Goal: Transaction & Acquisition: Download file/media

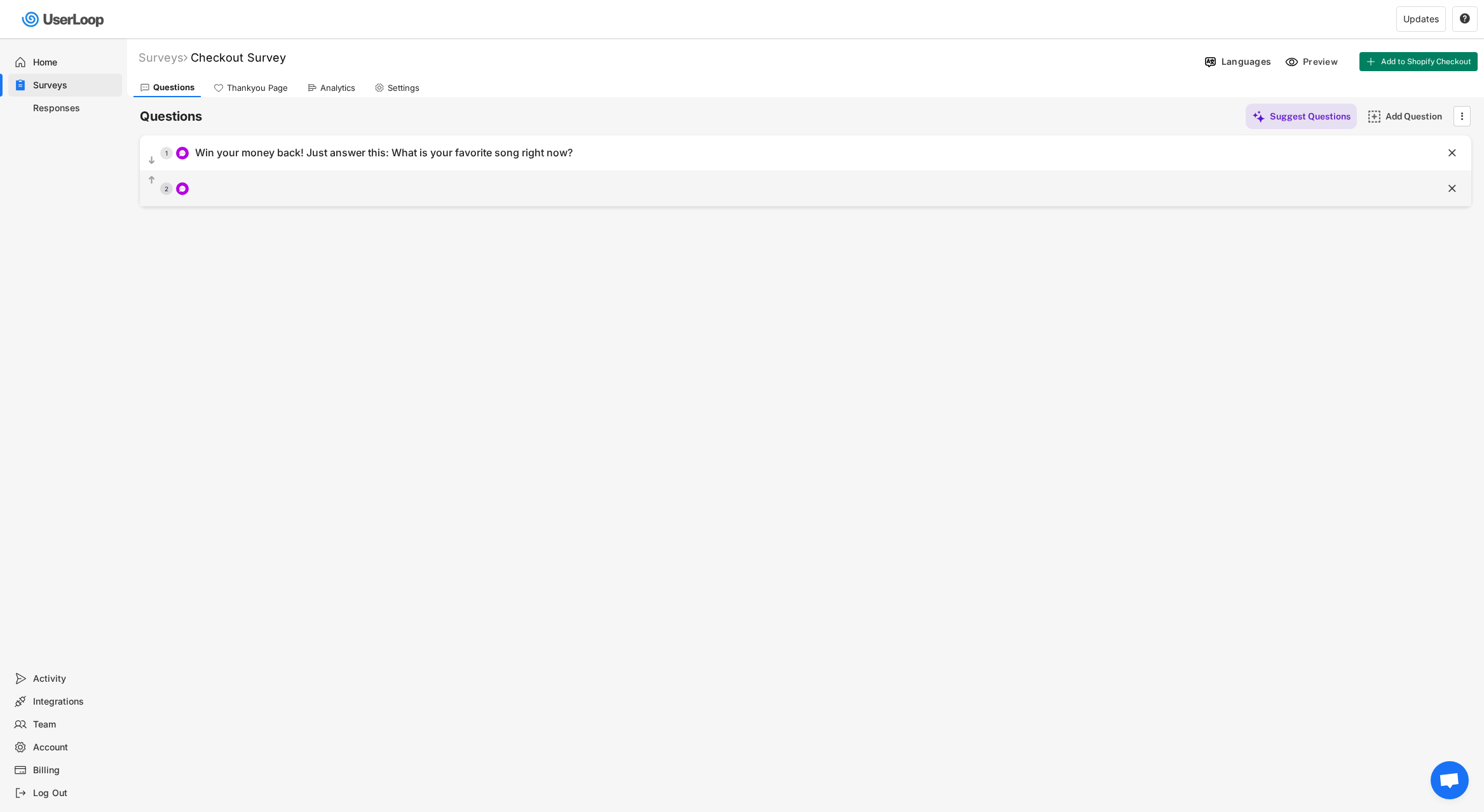
click at [435, 201] on div "  2" at bounding box center [773, 189] width 1268 height 29
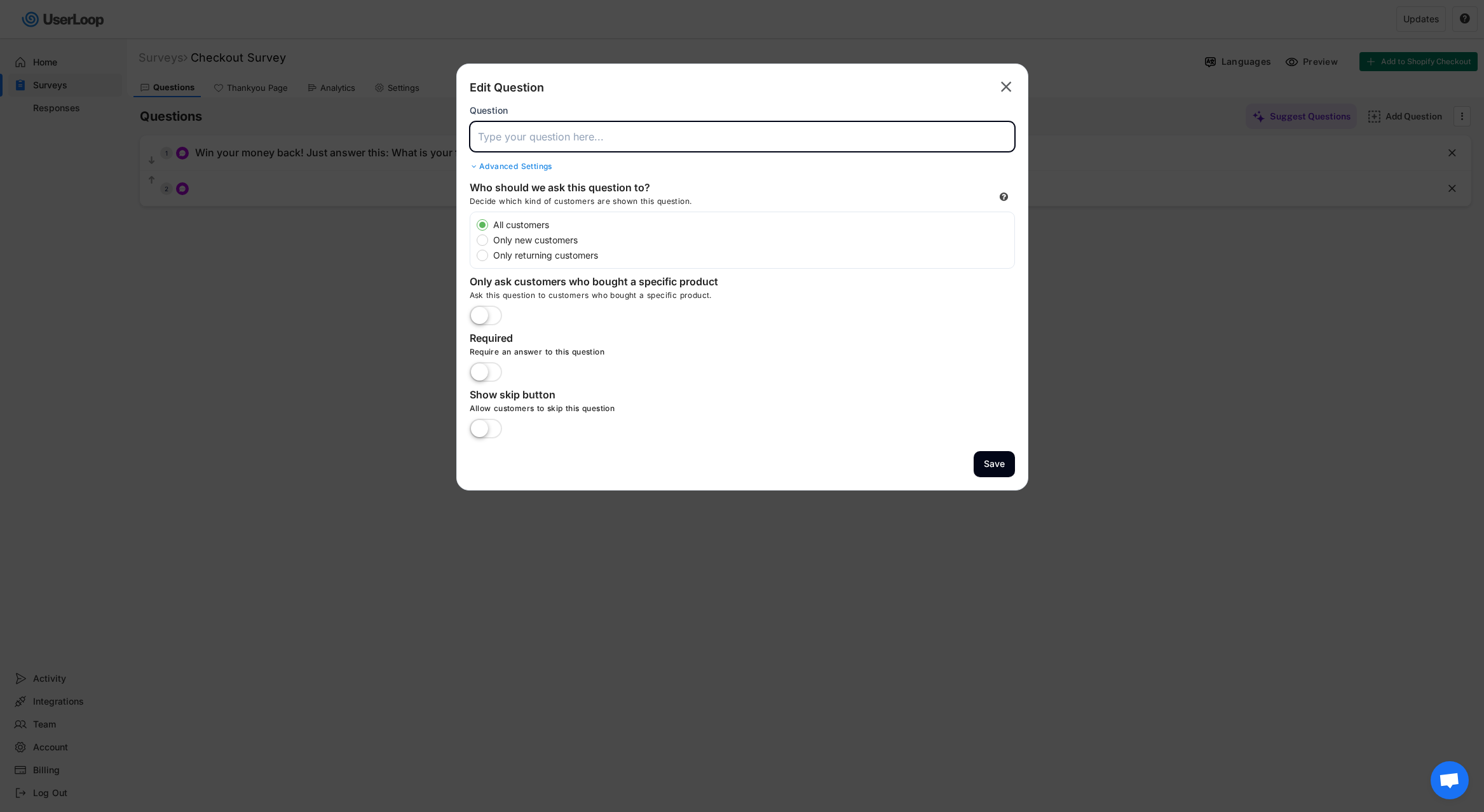
click at [631, 150] on input "input" at bounding box center [742, 137] width 545 height 30
click at [482, 362] on label at bounding box center [486, 373] width 39 height 28
click at [0, 0] on input "checkbox" at bounding box center [0, 0] width 0 height 0
click at [564, 136] on input "input" at bounding box center [742, 137] width 545 height 30
click at [629, 132] on input "input" at bounding box center [742, 137] width 545 height 30
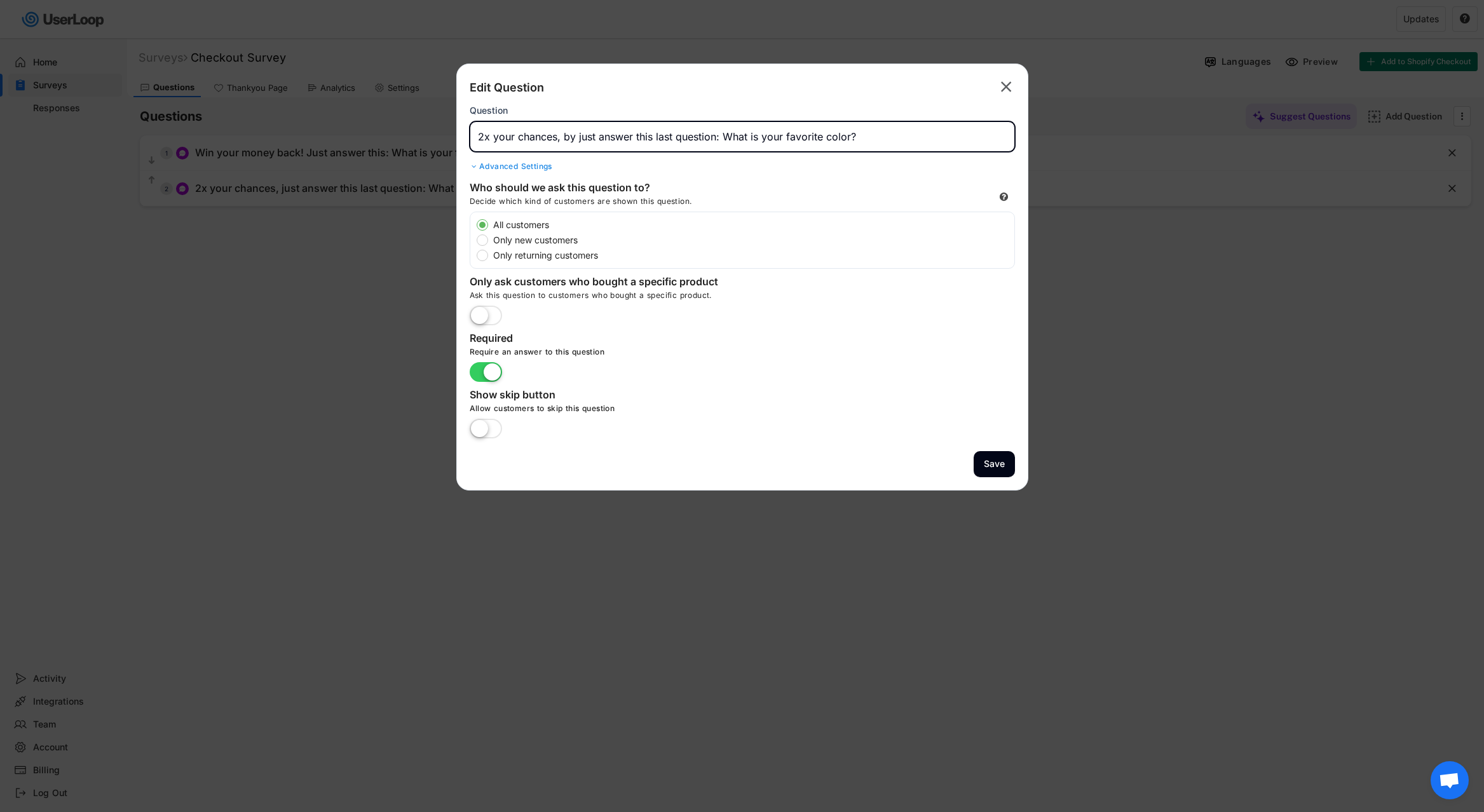
click at [630, 137] on input "input" at bounding box center [742, 137] width 545 height 30
click at [631, 137] on input "input" at bounding box center [742, 137] width 545 height 30
type input "2x your chances, by just answering this last question: What is your favorite co…"
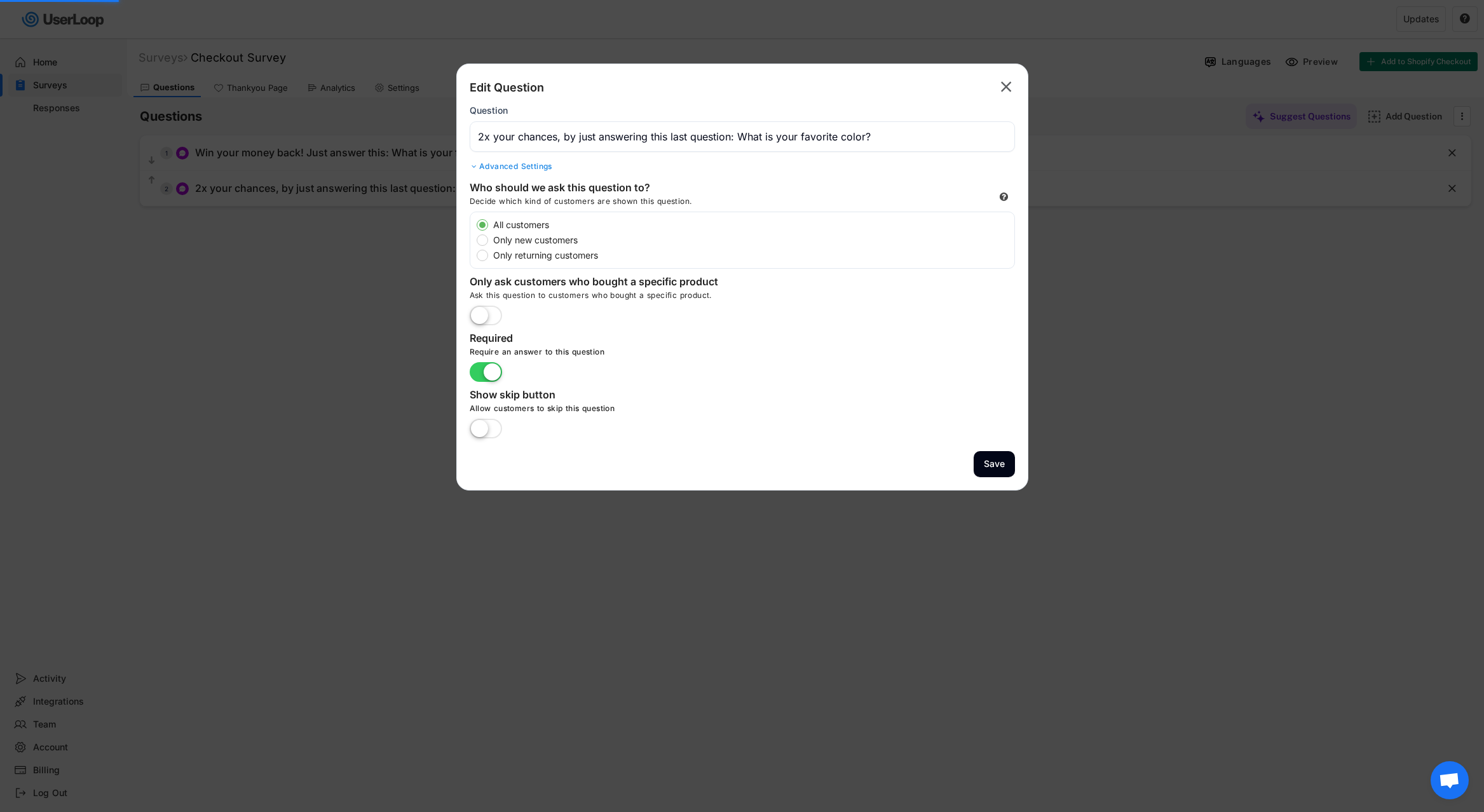
click at [692, 160] on div "Edit Question  Question Advanced Settings" at bounding box center [742, 125] width 545 height 98
click at [995, 462] on button "Save" at bounding box center [993, 464] width 41 height 26
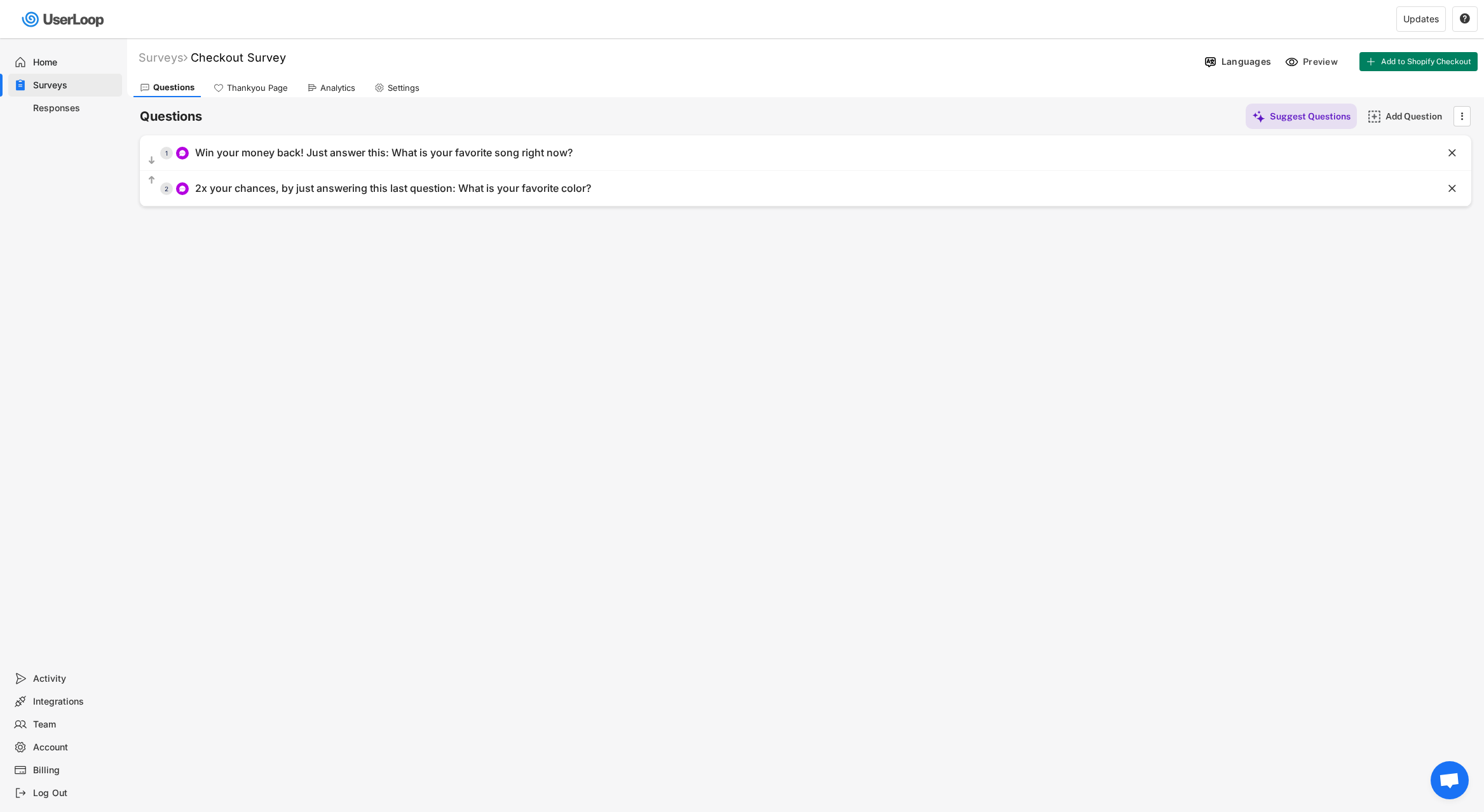
click at [1155, 291] on div "Surveys Checkout Survey Languages Preview Add to Shopify Checkout Questions Tha…" at bounding box center [806, 345] width 1357 height 613
click at [41, 69] on div "Home" at bounding box center [64, 62] width 113 height 23
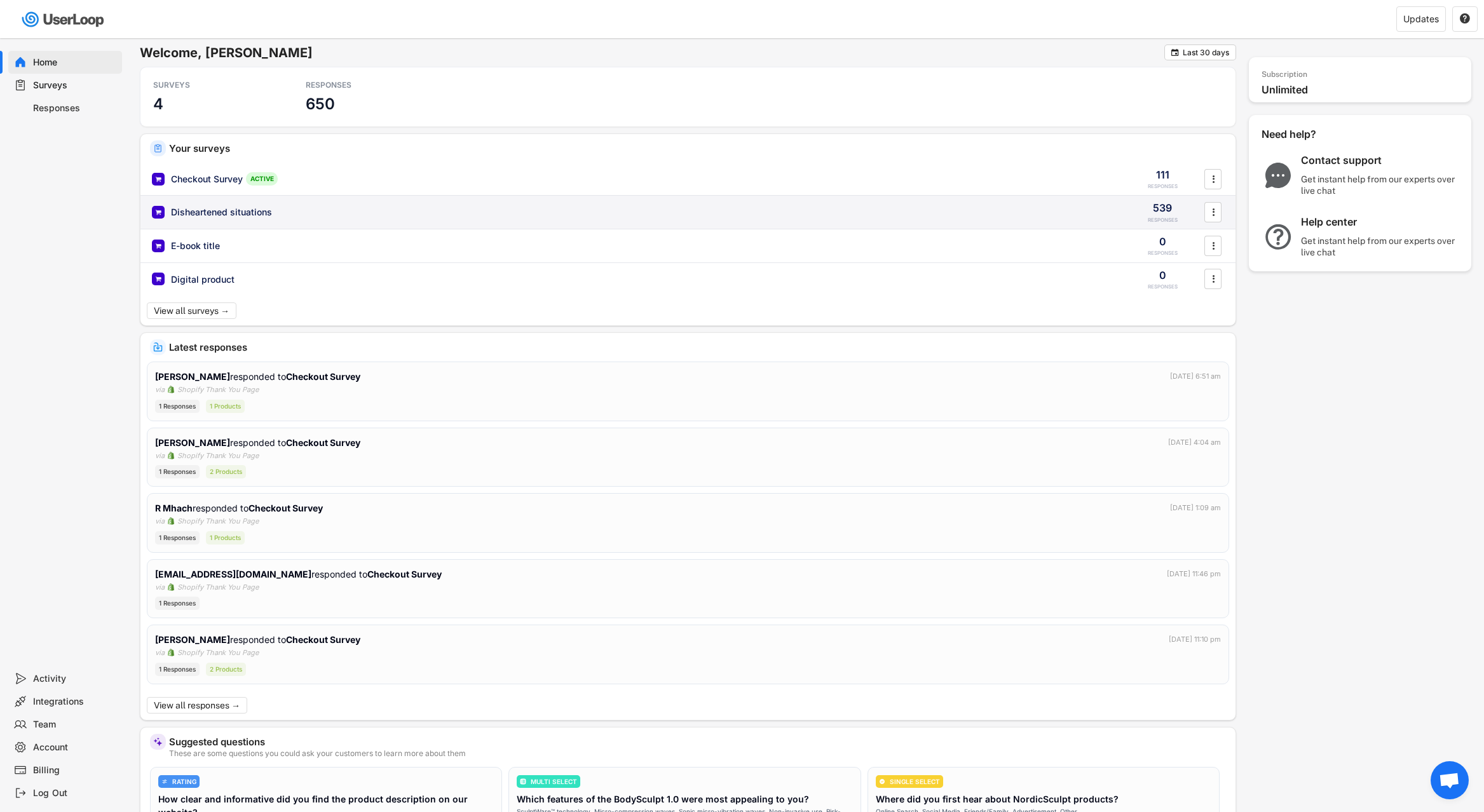
click at [1100, 209] on div "Disheartened situations" at bounding box center [634, 212] width 965 height 13
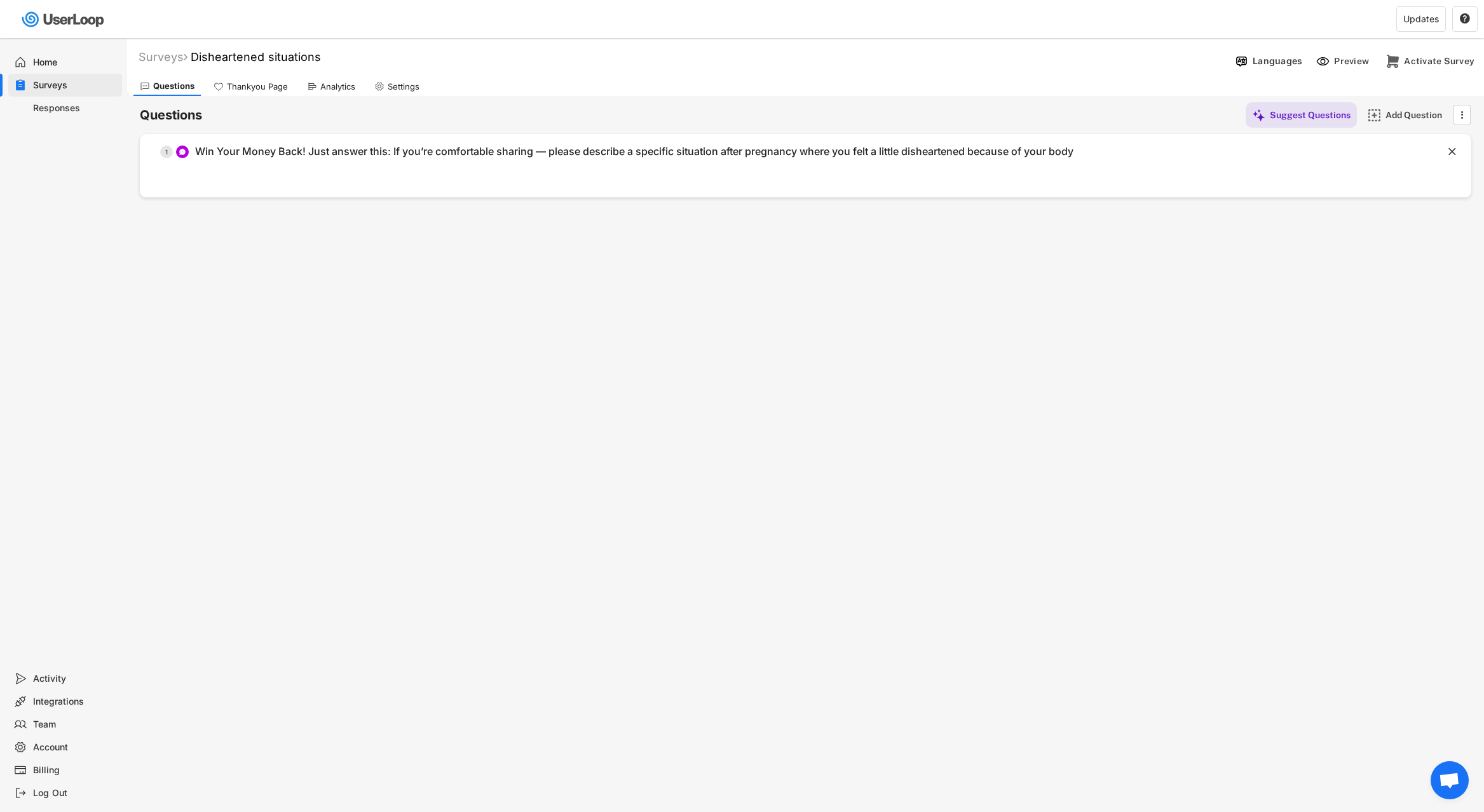
click at [338, 90] on div "Analytics" at bounding box center [337, 87] width 35 height 11
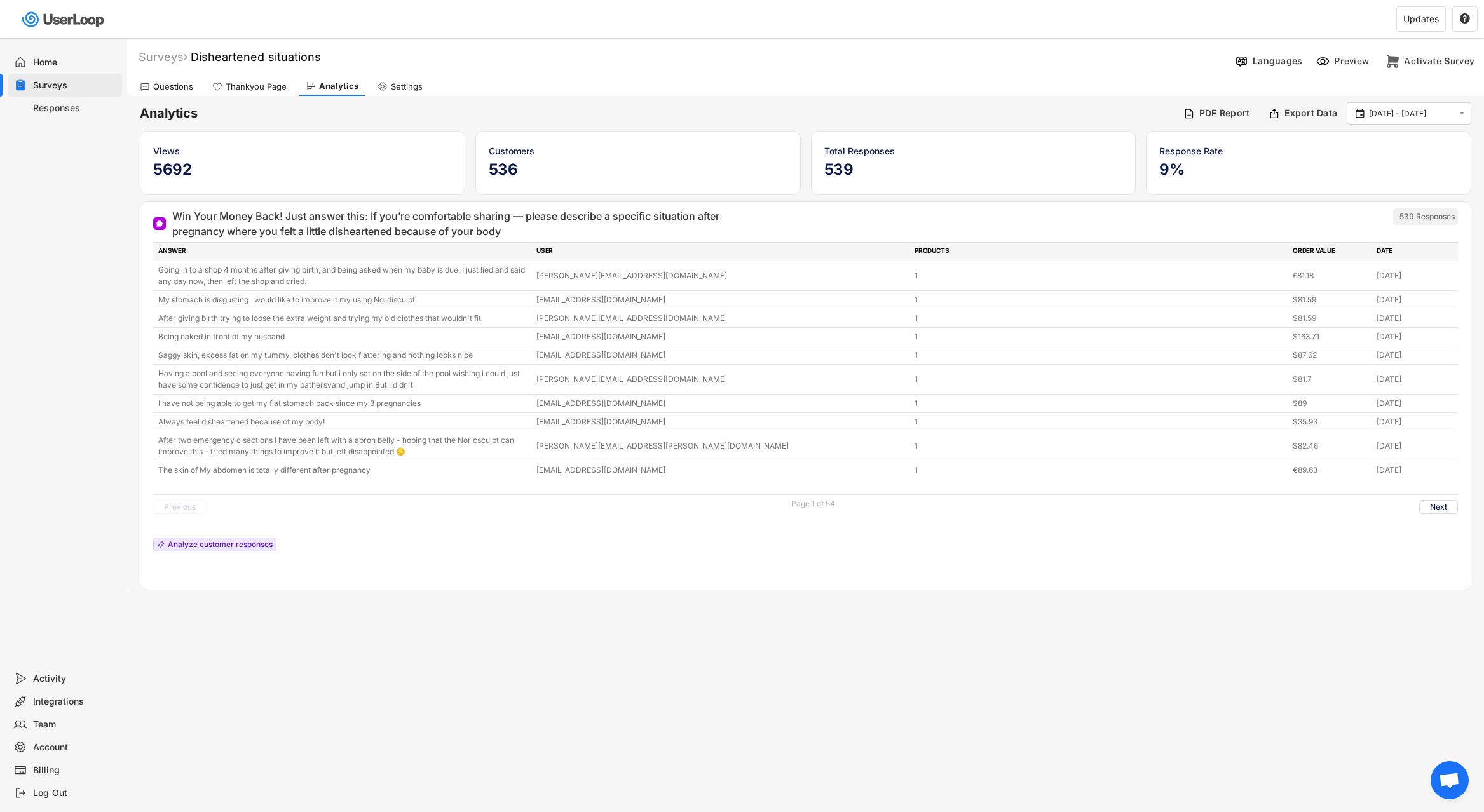
click at [272, 85] on div "Thankyou Page" at bounding box center [256, 87] width 61 height 11
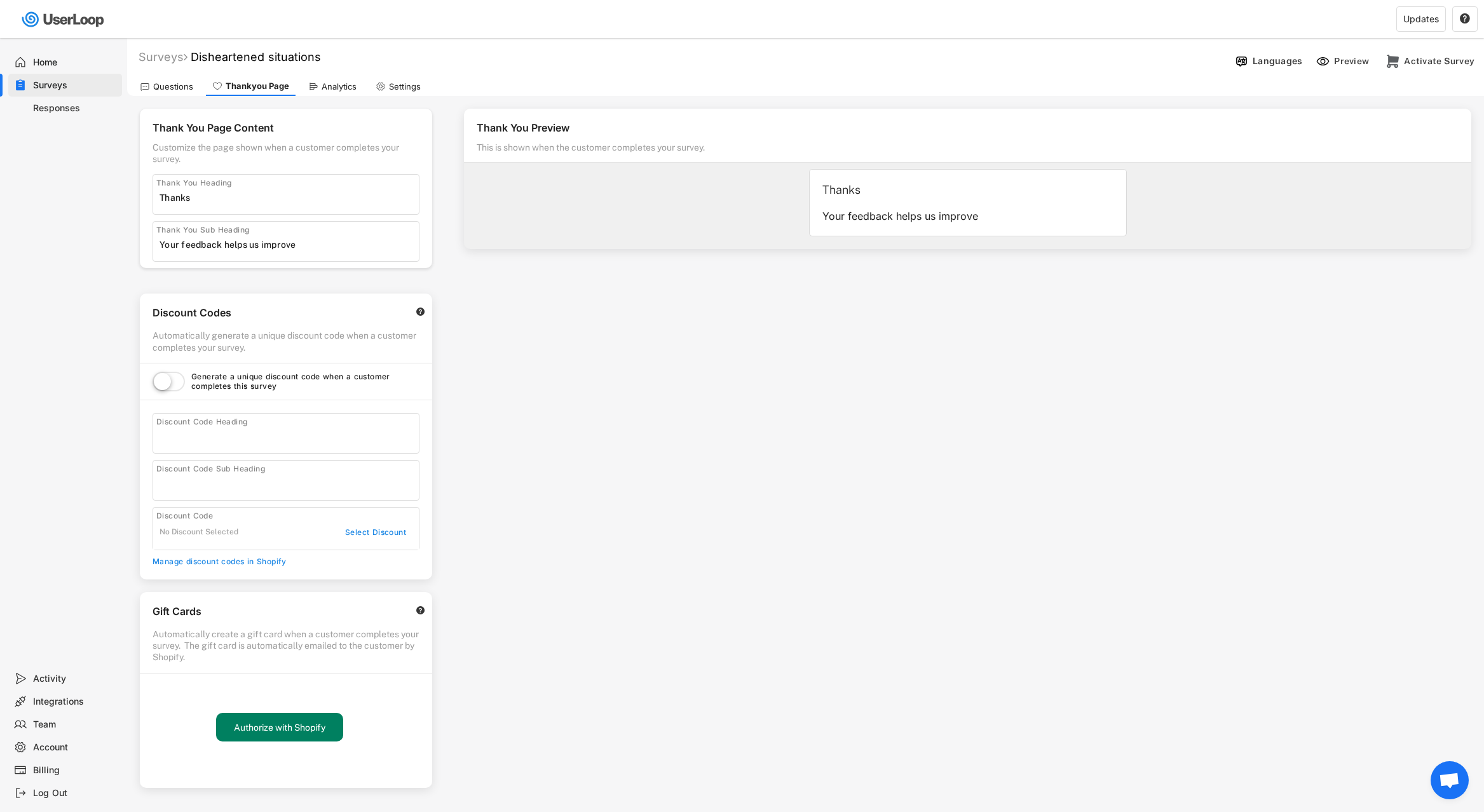
click at [298, 82] on div "Questions Thankyou Page Analytics Settings" at bounding box center [806, 85] width 1357 height 22
click at [311, 83] on use at bounding box center [314, 87] width 10 height 10
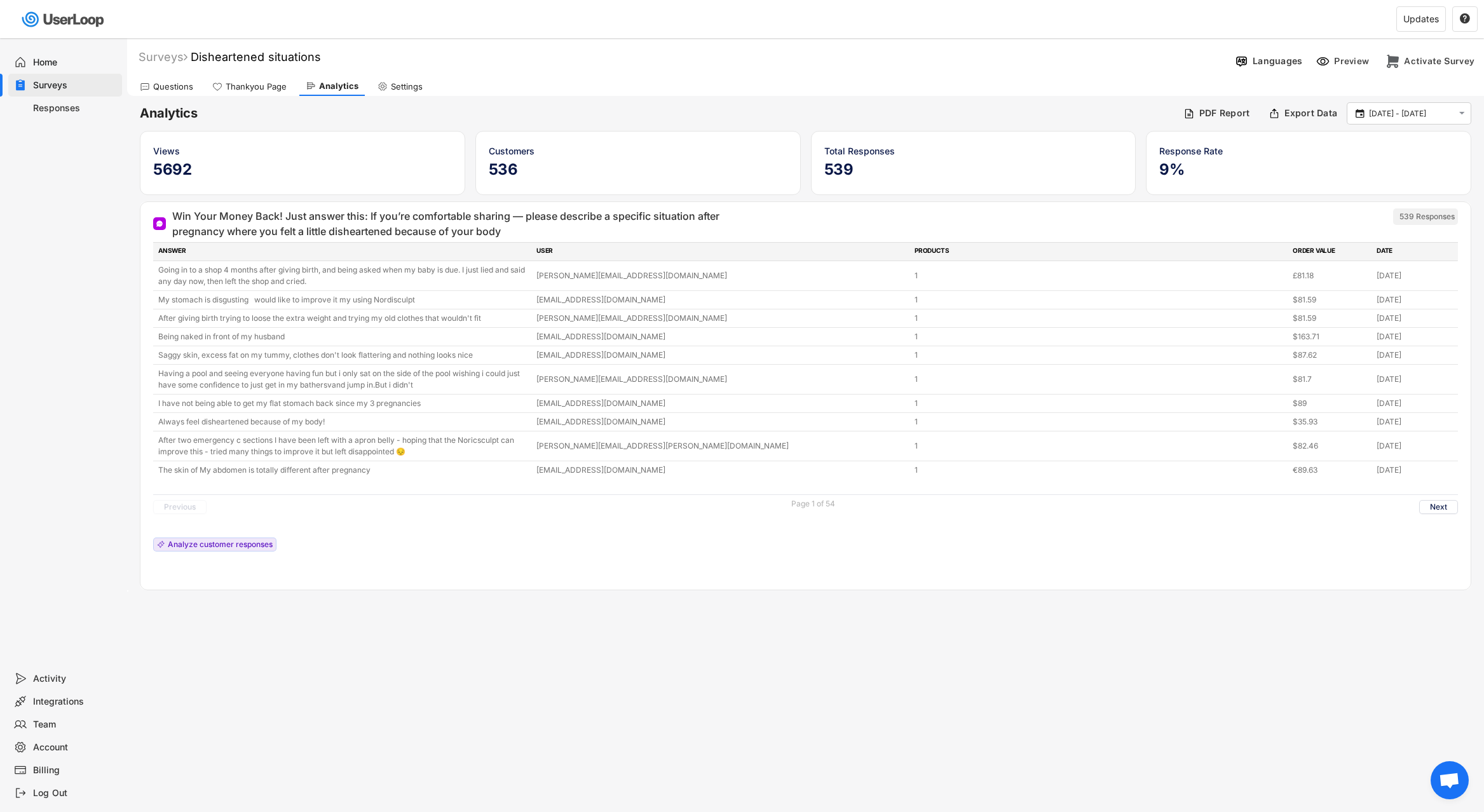
click at [184, 88] on div "Questions" at bounding box center [173, 87] width 40 height 11
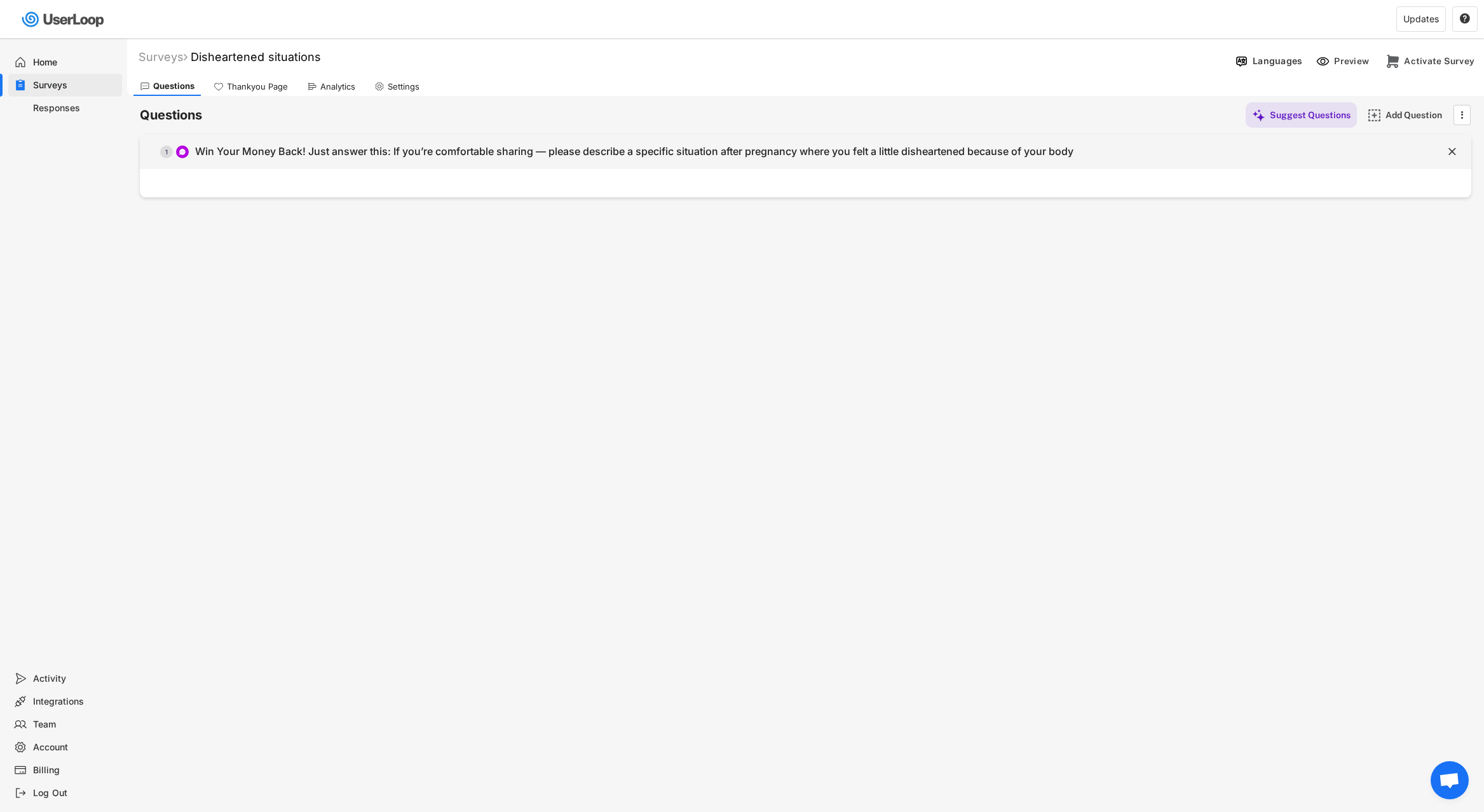
click at [717, 162] on div " 1 Win Your Money Back! Just answer this: If you’re comfortable sharing — plea…" at bounding box center [773, 152] width 1268 height 29
type input "Win Your Money Back! Just answer this: If you’re comfortable sharing — please d…"
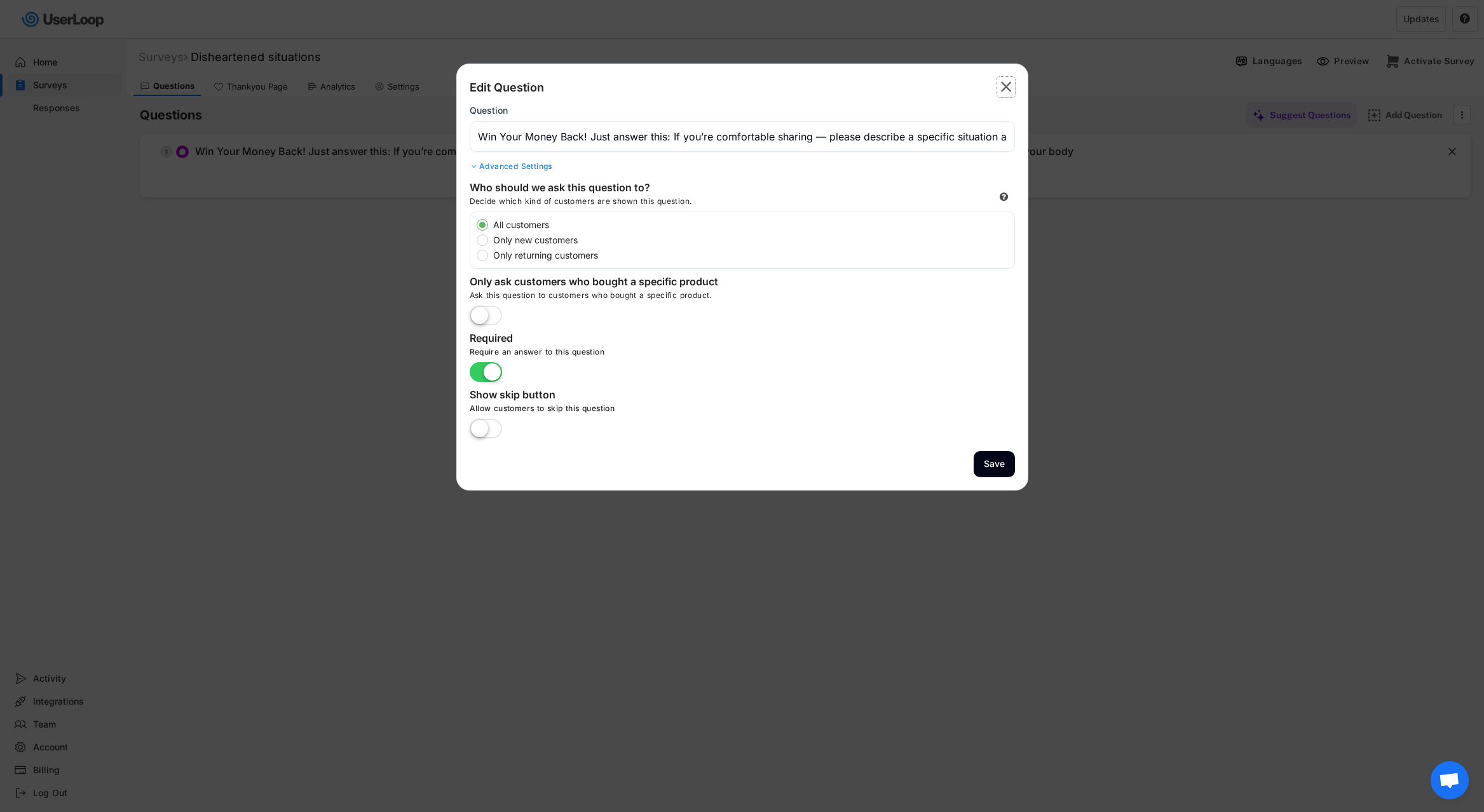
click at [1001, 97] on icon "" at bounding box center [1006, 87] width 18 height 20
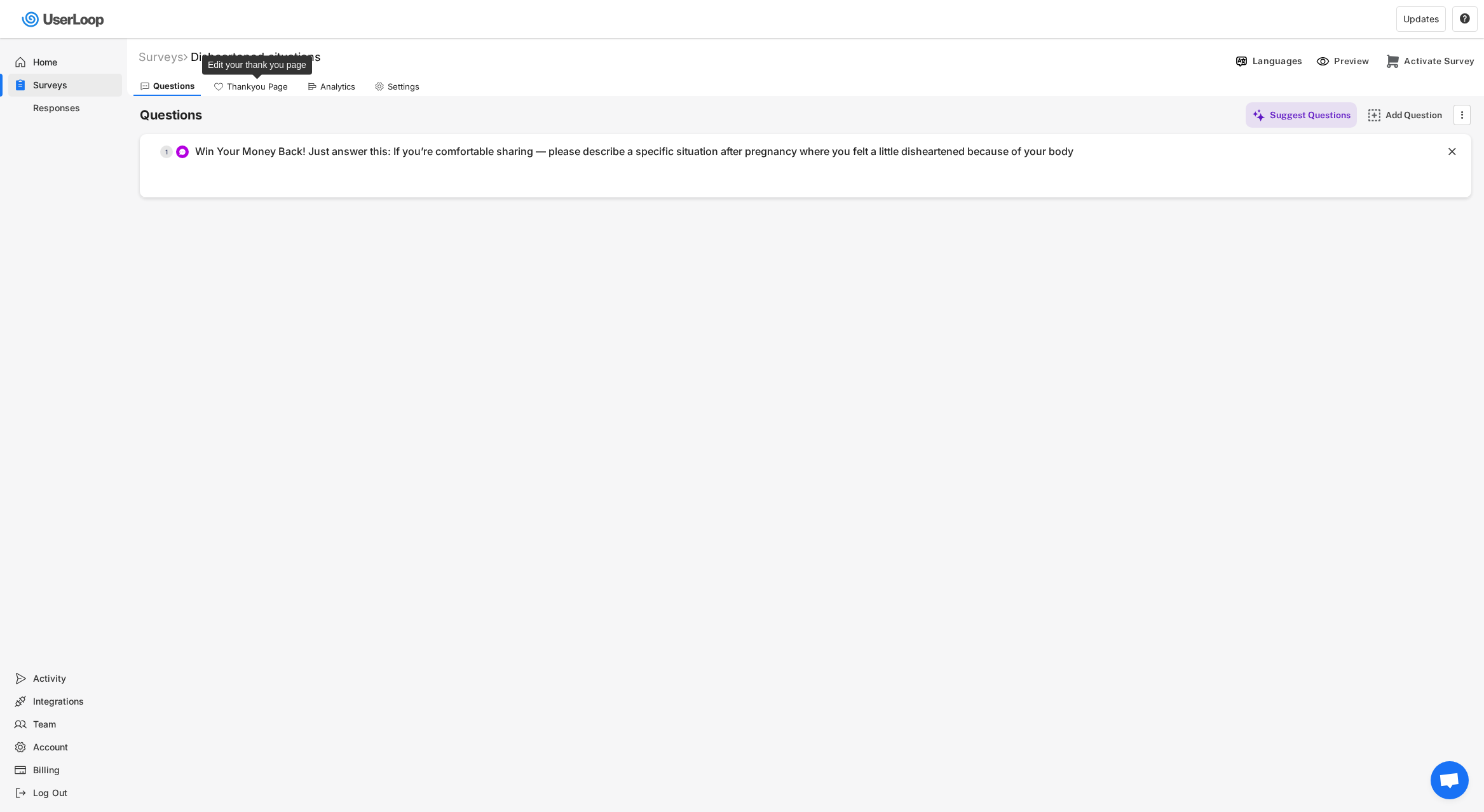
click at [274, 90] on div "Thankyou Page" at bounding box center [257, 87] width 61 height 11
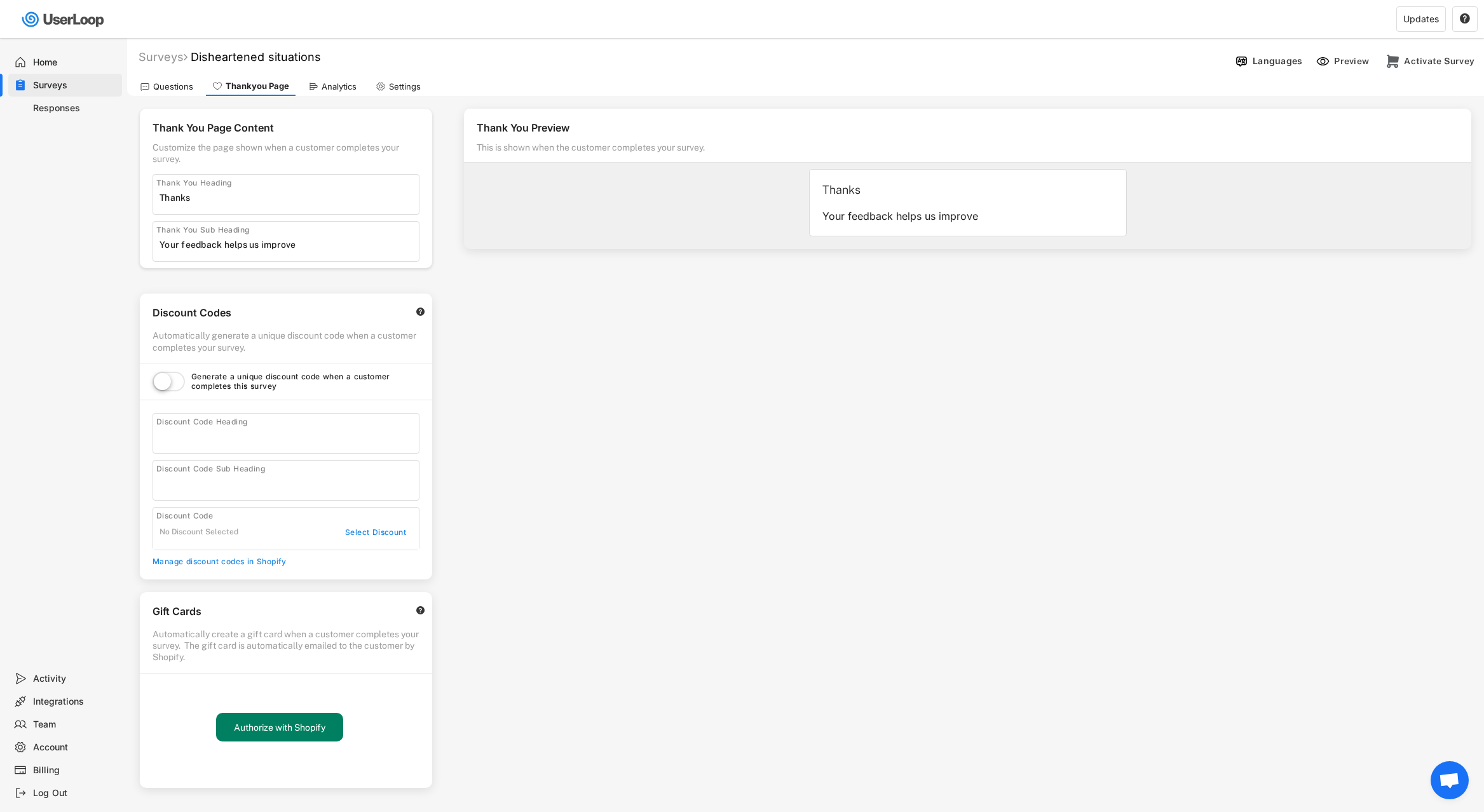
click at [322, 90] on div "Analytics" at bounding box center [339, 87] width 35 height 11
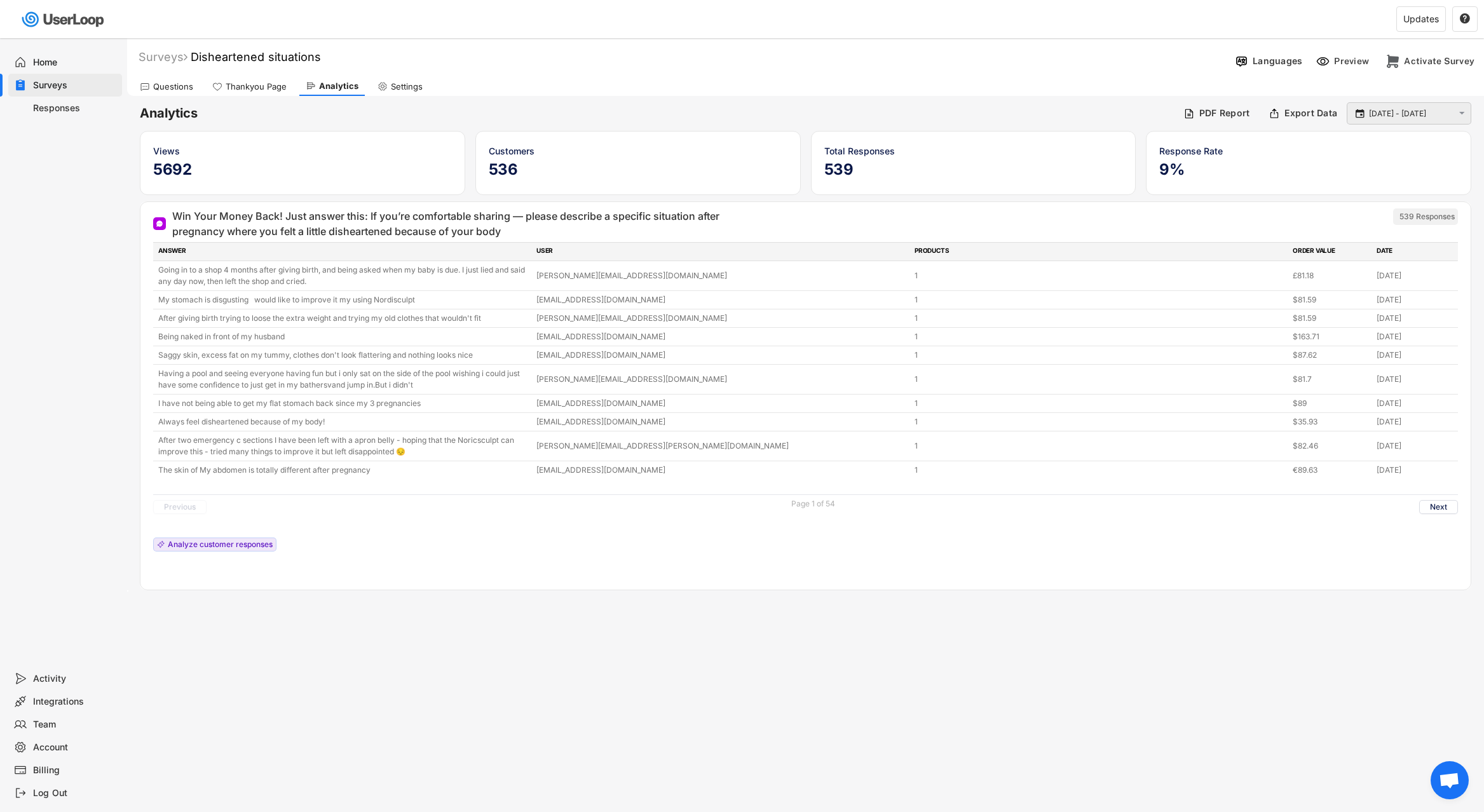
click at [1394, 120] on div " [DATE] - [DATE] " at bounding box center [1409, 113] width 124 height 22
click at [1398, 113] on input "[DATE] - [DATE]" at bounding box center [1411, 114] width 84 height 13
click at [1311, 142] on icon at bounding box center [1308, 141] width 20 height 20
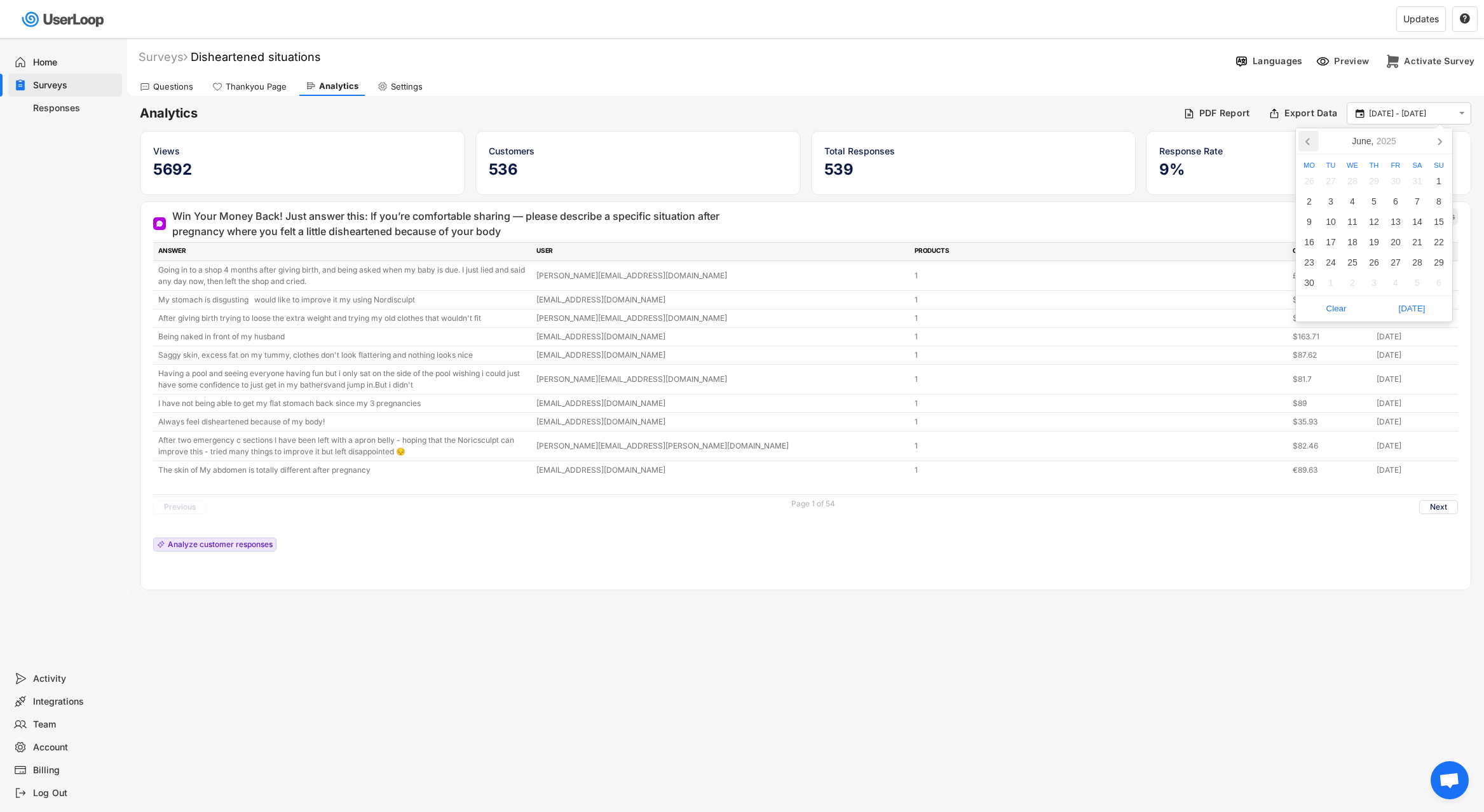
click at [1311, 142] on icon at bounding box center [1308, 141] width 20 height 20
click at [1374, 183] on div "1" at bounding box center [1374, 181] width 22 height 20
click at [1437, 145] on icon at bounding box center [1439, 141] width 20 height 20
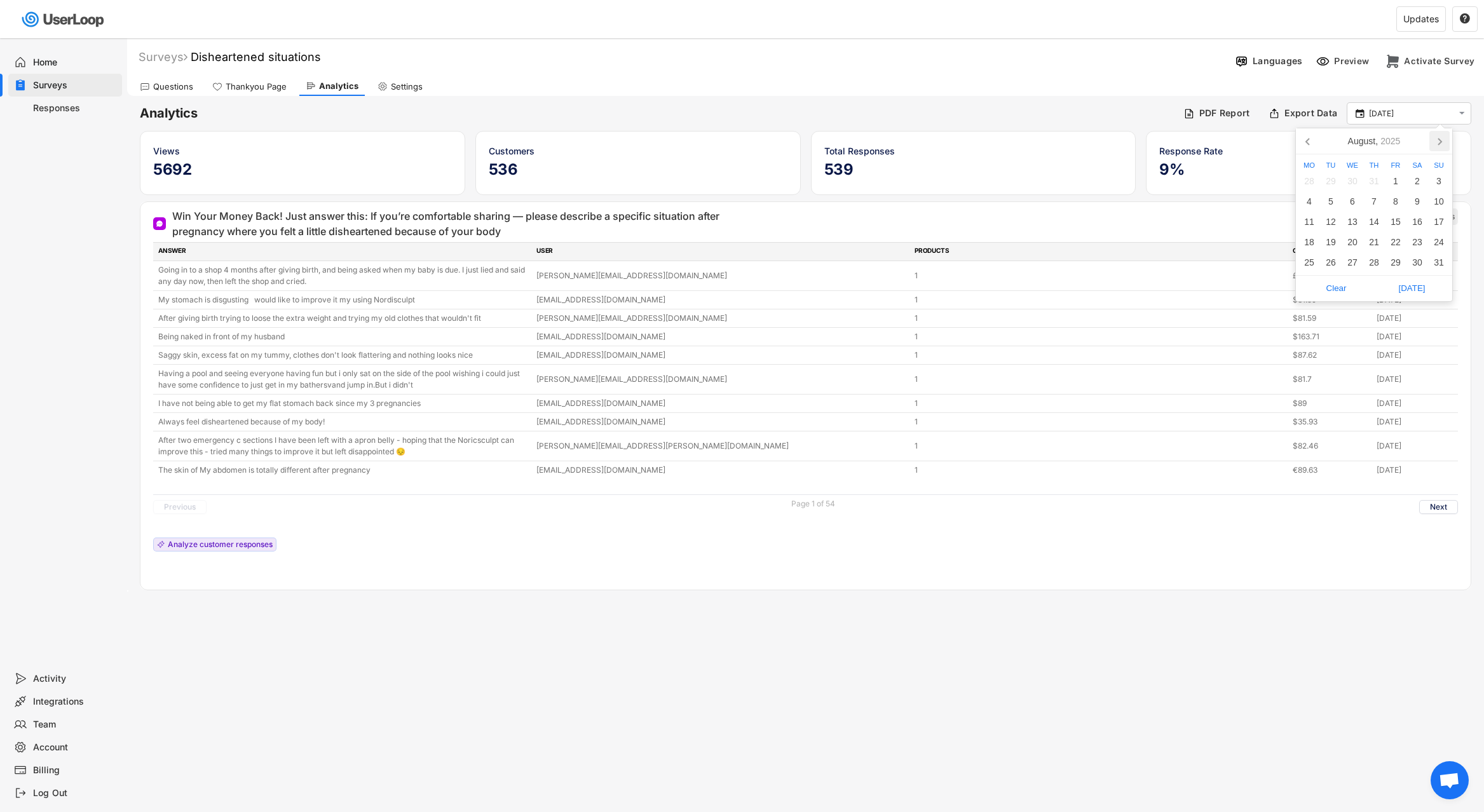
click at [1437, 145] on icon at bounding box center [1439, 141] width 20 height 20
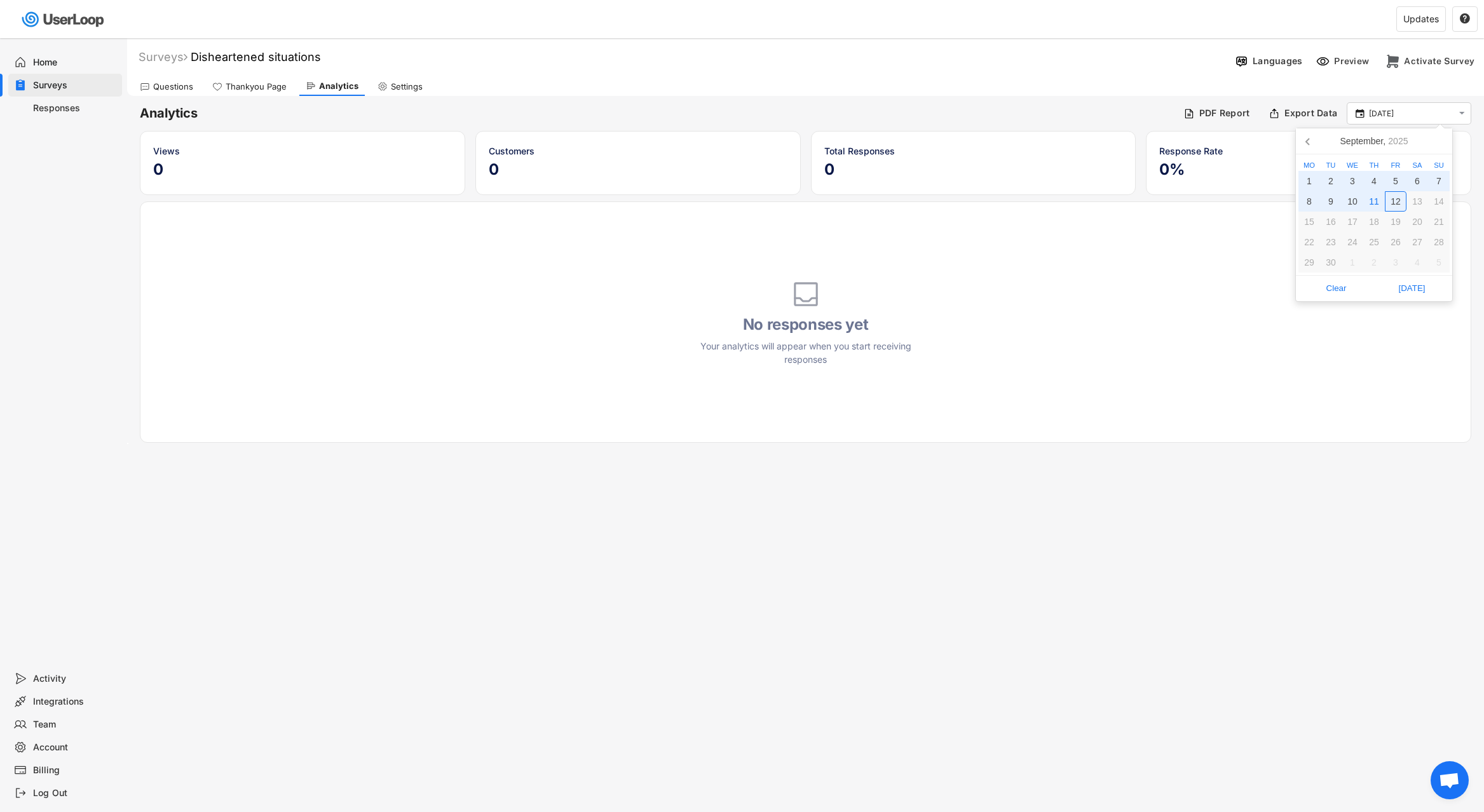
click at [1402, 200] on div "12" at bounding box center [1396, 202] width 22 height 20
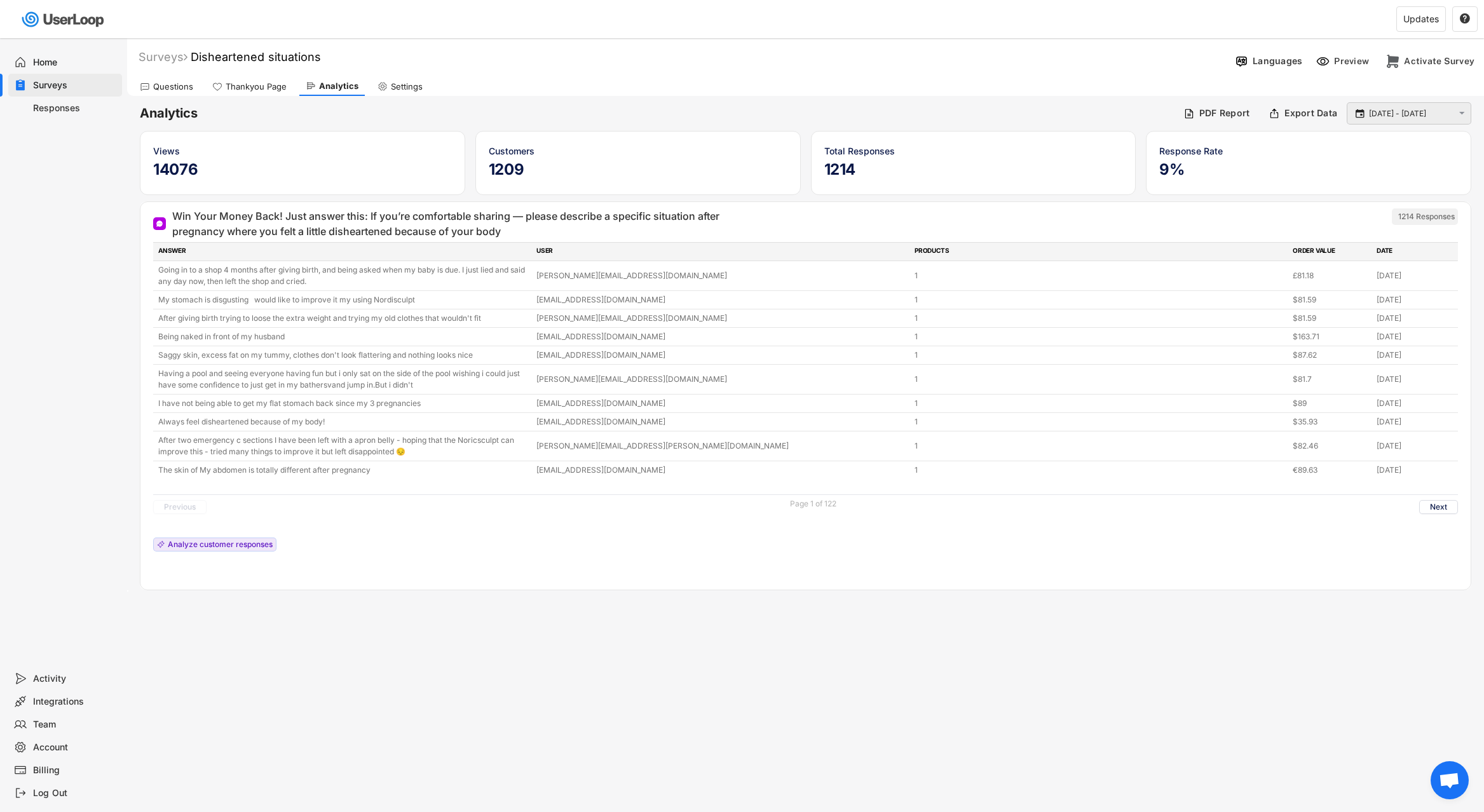
click at [1390, 120] on div " [DATE] - [DATE] " at bounding box center [1409, 113] width 124 height 22
click at [1386, 116] on input "[DATE] - [DATE]" at bounding box center [1411, 114] width 84 height 13
click at [1316, 141] on icon at bounding box center [1308, 141] width 20 height 20
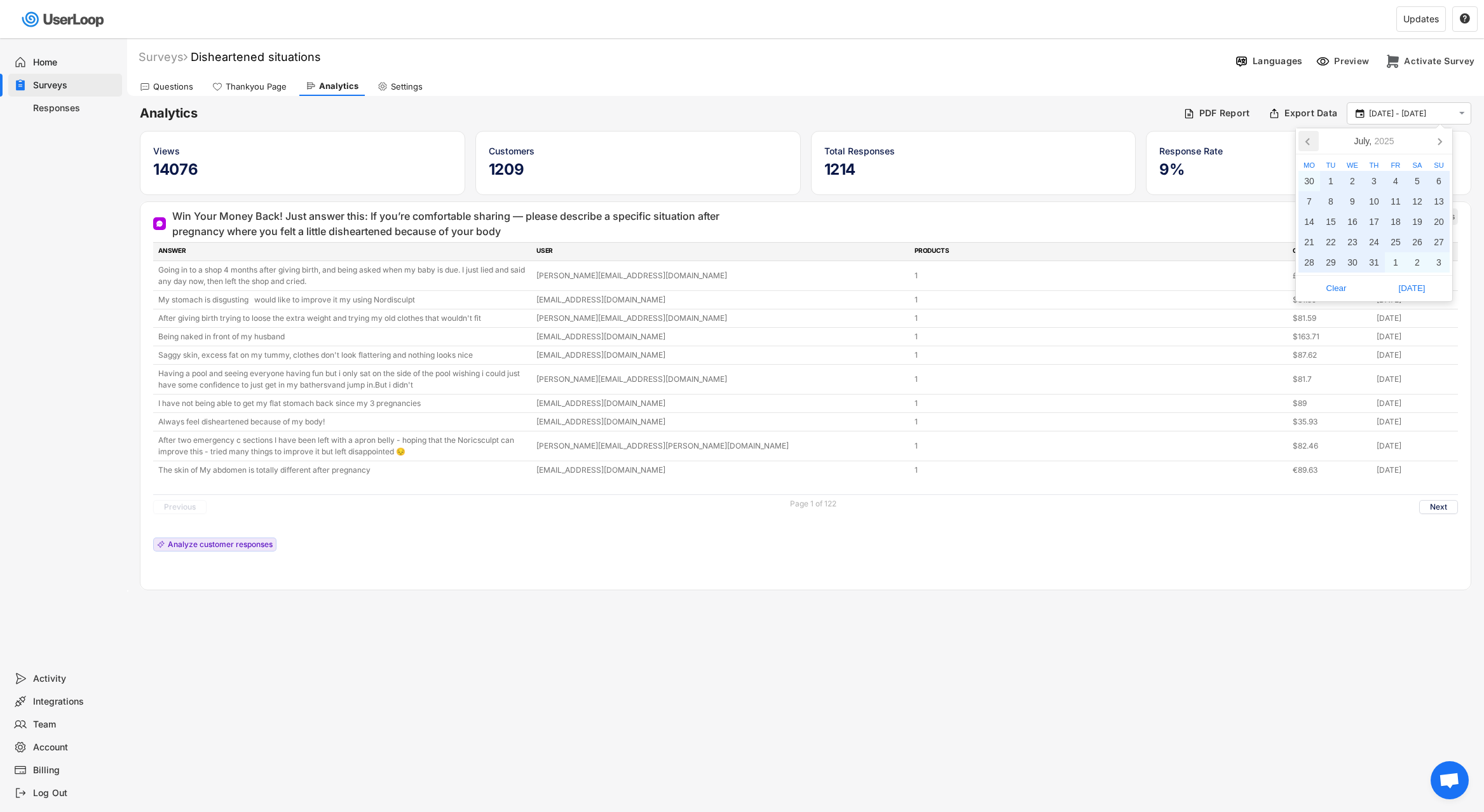
click at [1316, 141] on icon at bounding box center [1308, 141] width 20 height 20
click at [1413, 179] on div "1" at bounding box center [1417, 181] width 22 height 20
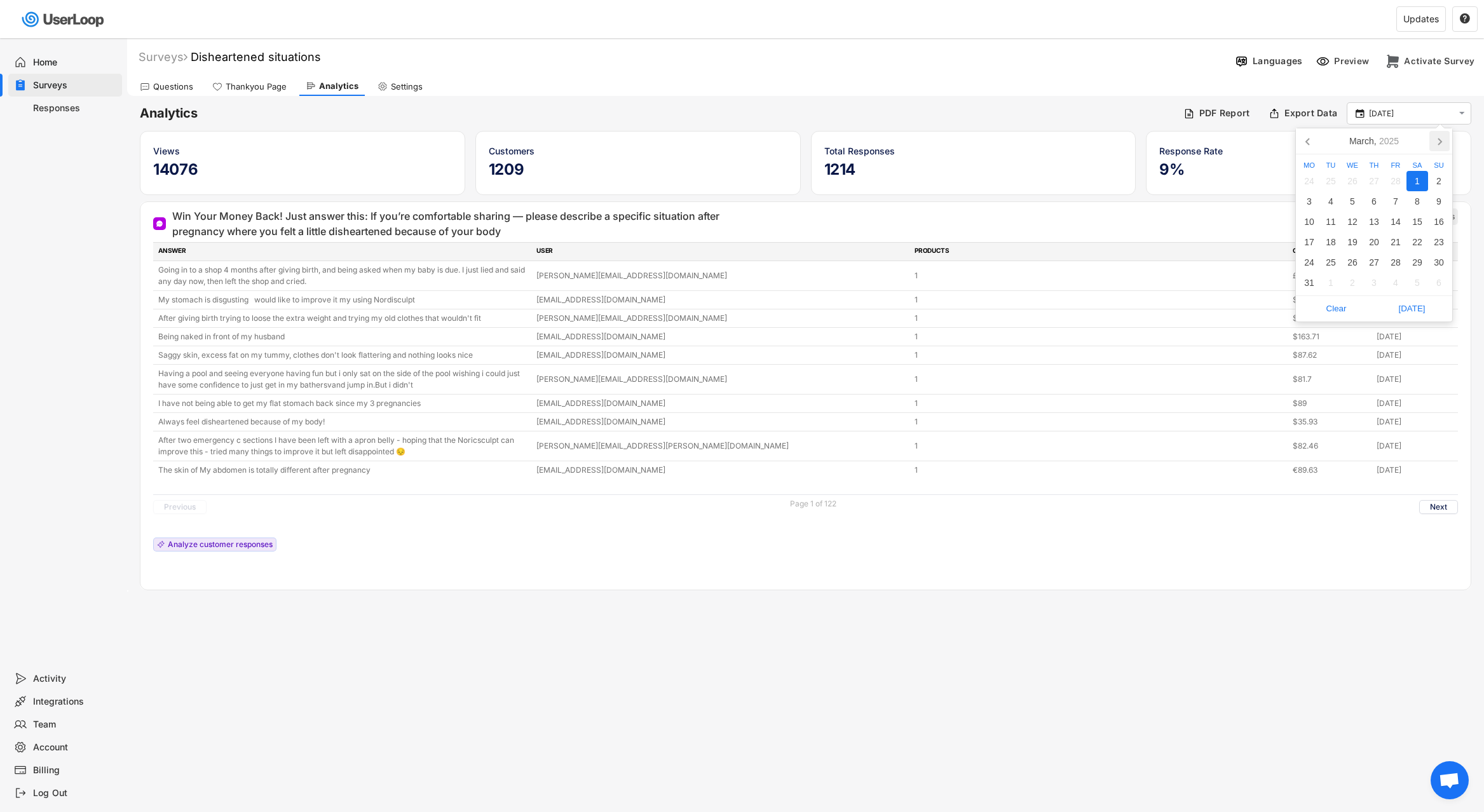
click at [1440, 146] on icon at bounding box center [1439, 141] width 20 height 20
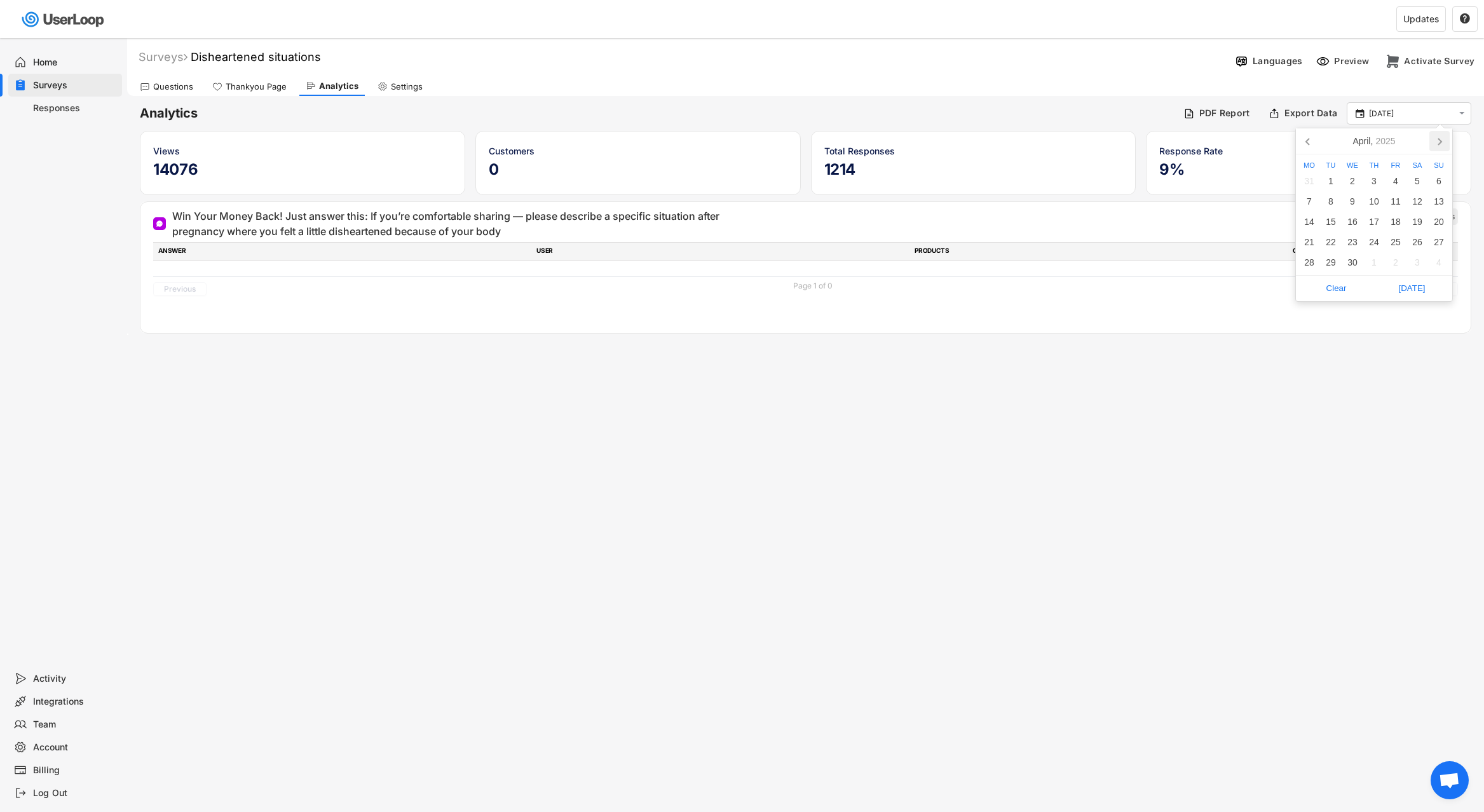
click at [1440, 146] on icon at bounding box center [1439, 141] width 20 height 20
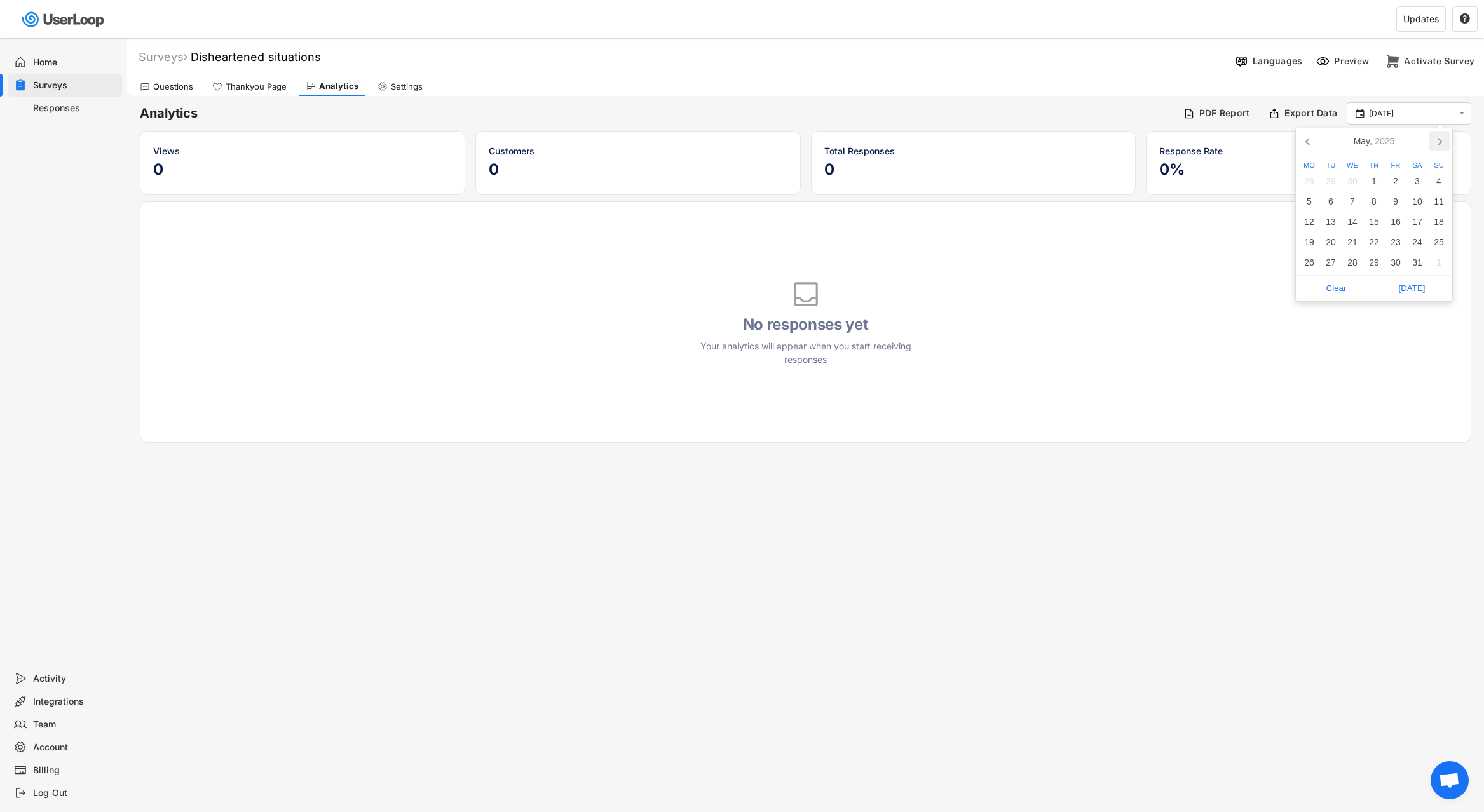
click at [1440, 146] on icon at bounding box center [1439, 141] width 20 height 20
click at [1439, 147] on icon at bounding box center [1439, 141] width 20 height 20
click at [1399, 196] on div "12" at bounding box center [1396, 202] width 22 height 20
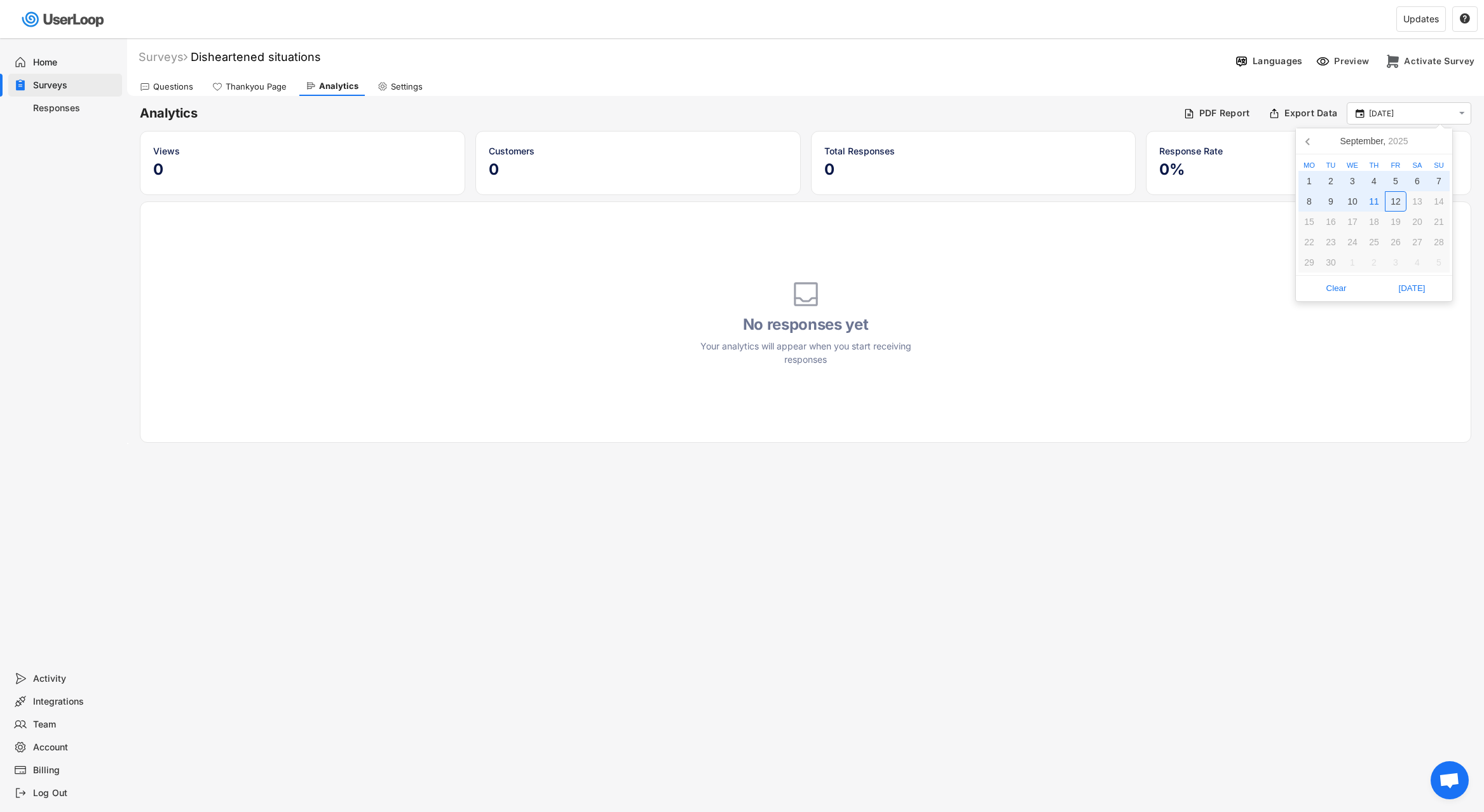
type input "[DATE] - [DATE]"
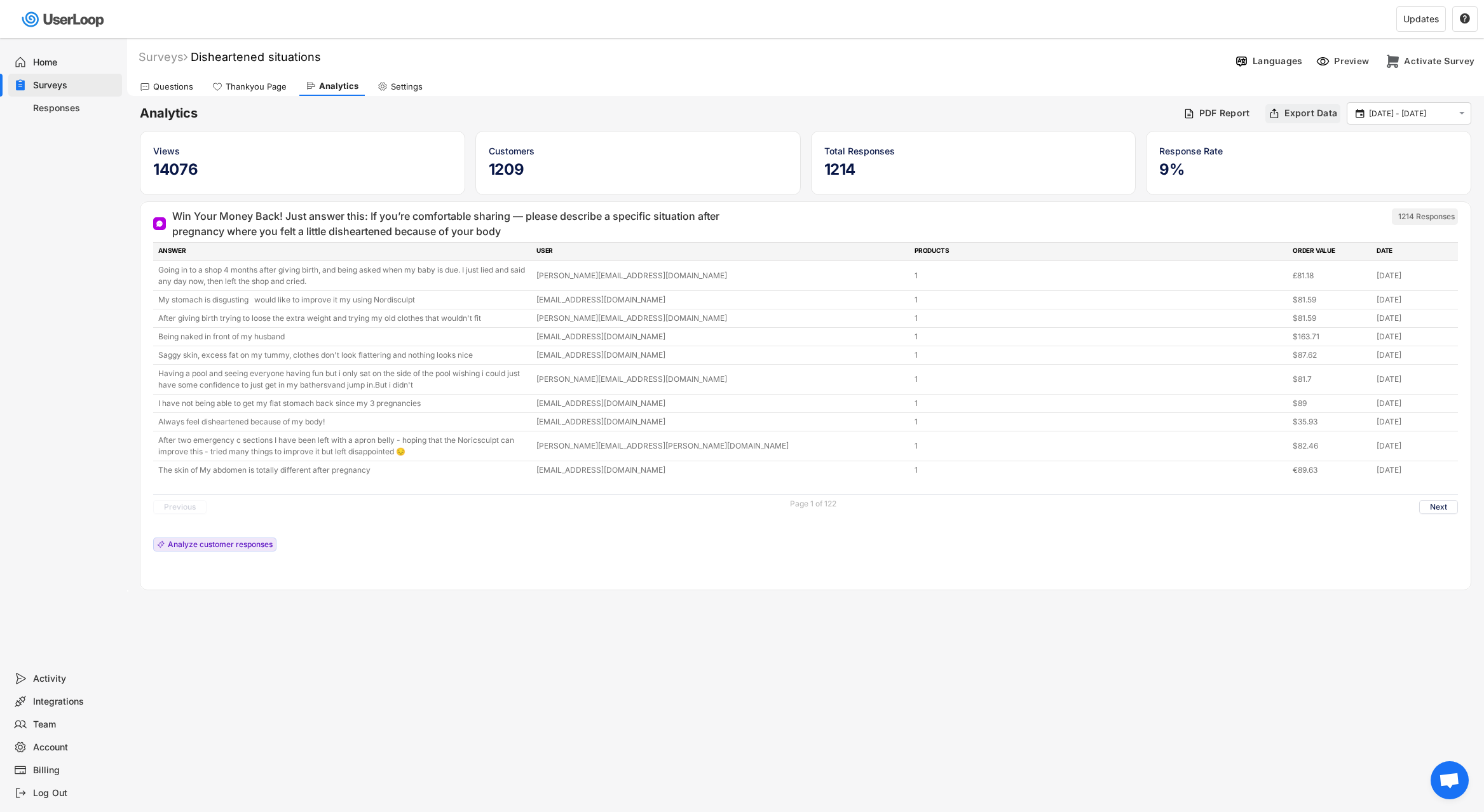
click at [1290, 121] on div "Export Data" at bounding box center [1303, 113] width 75 height 19
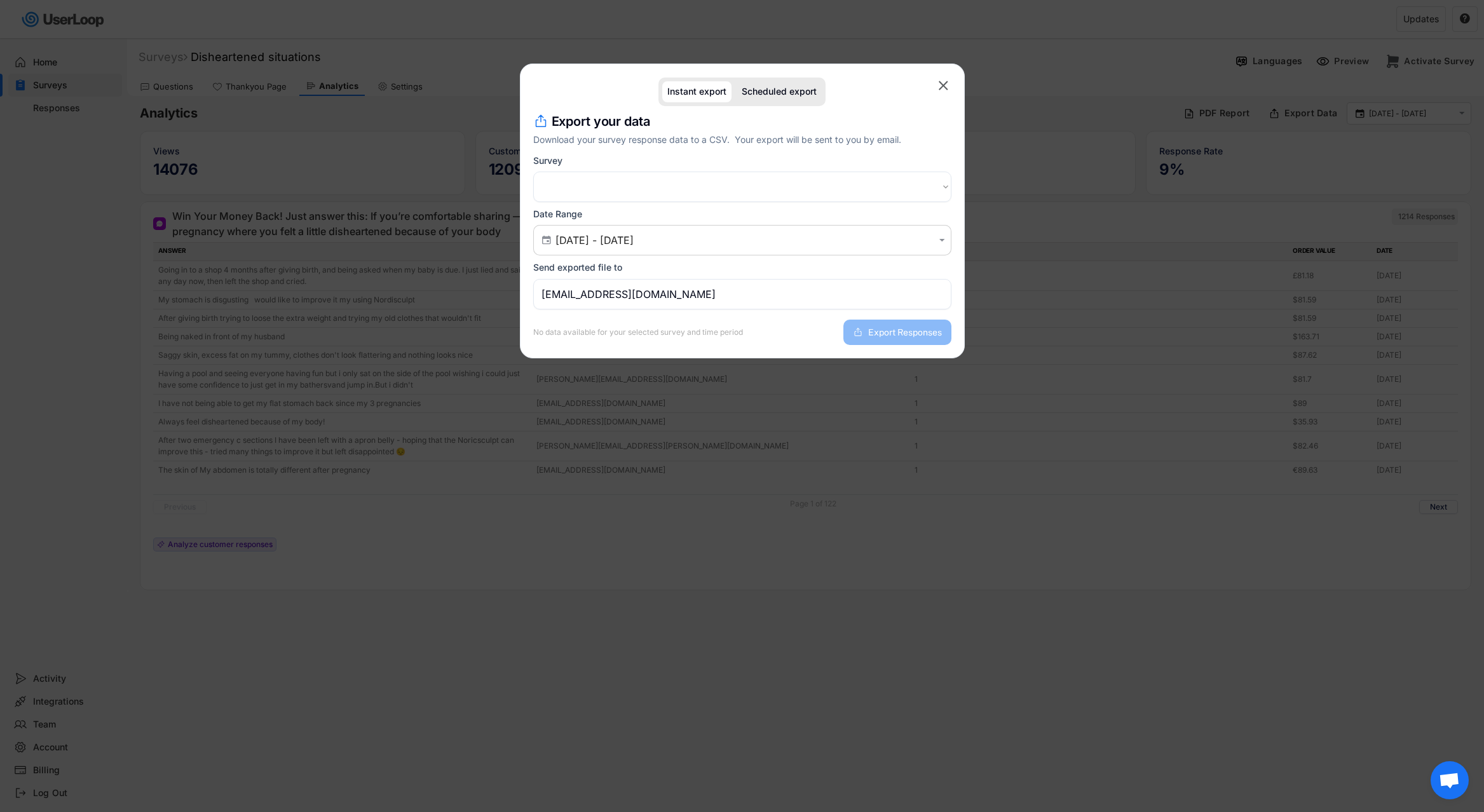
select select ""1348695171700984260__LOOKUP__1751041704362x808441202931662800""
click at [679, 295] on input "[EMAIL_ADDRESS][DOMAIN_NAME]" at bounding box center [742, 294] width 418 height 30
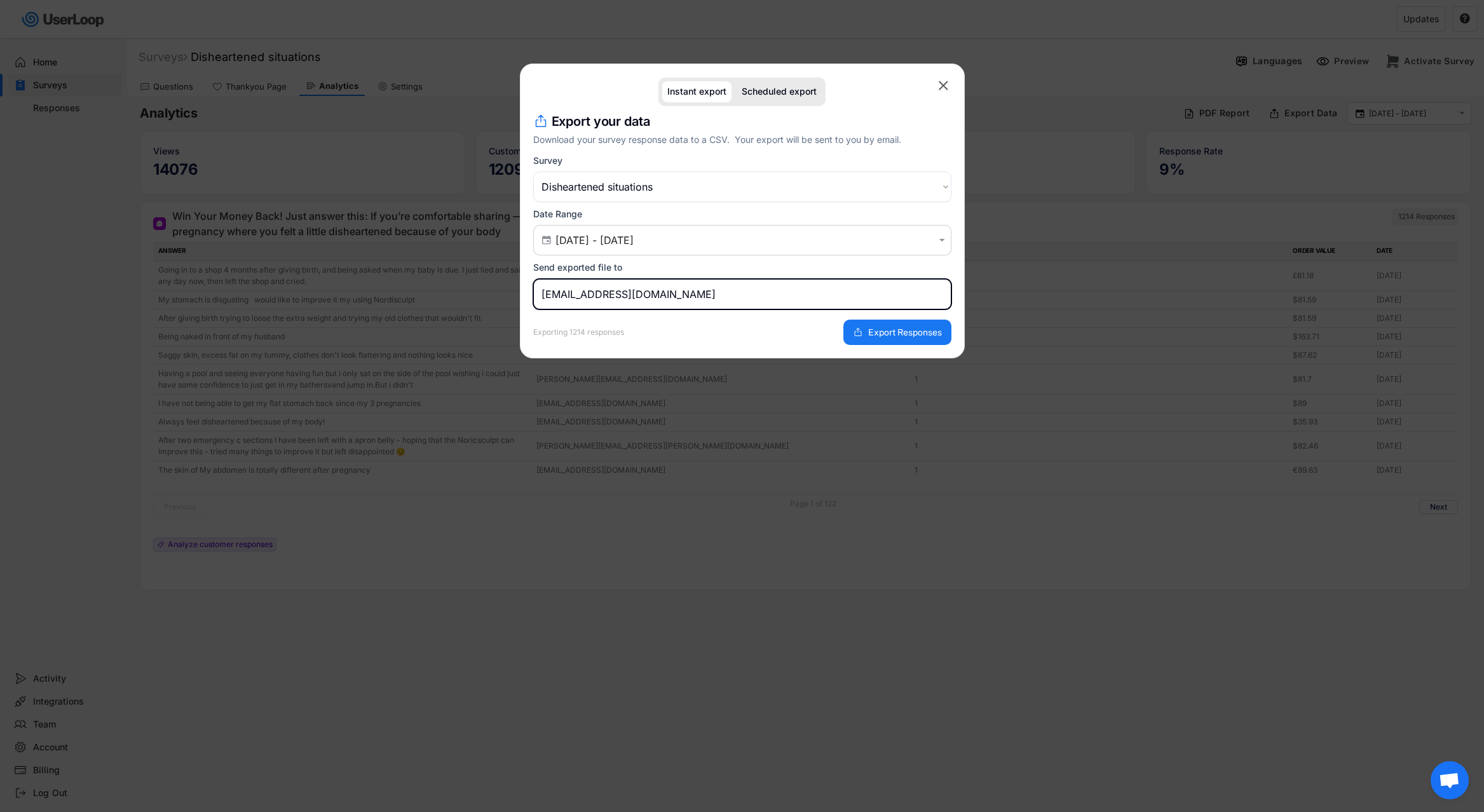
click at [707, 293] on input "[EMAIL_ADDRESS][DOMAIN_NAME]" at bounding box center [742, 294] width 418 height 30
click at [768, 98] on div "Scheduled export" at bounding box center [779, 92] width 85 height 21
select select ""1348695171700984260__LOOKUP__1751041704362x808441202931662800""
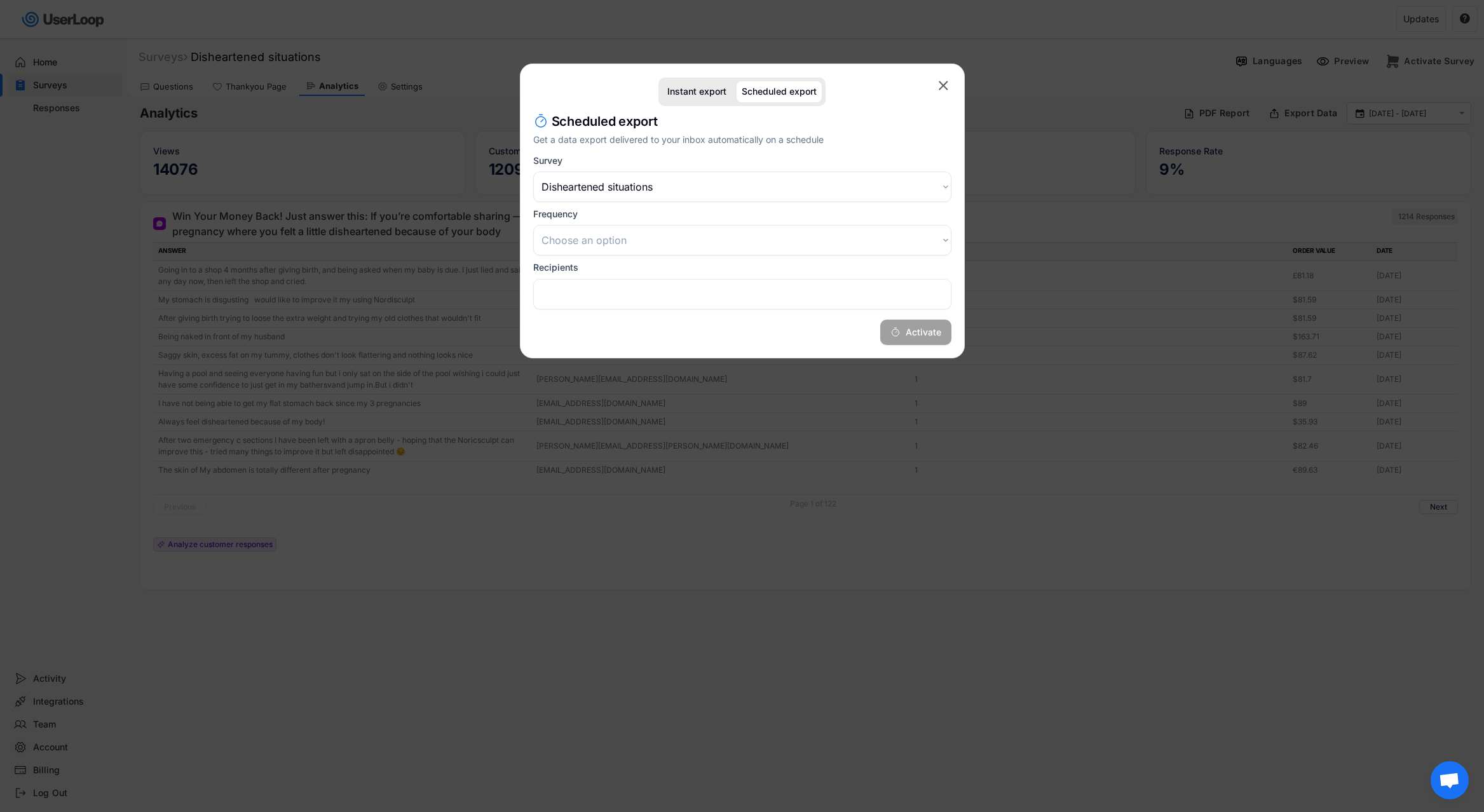
select select
click at [639, 238] on select "Choose an option Daily Weekly Monthly" at bounding box center [742, 240] width 418 height 30
click at [695, 88] on div "Instant export" at bounding box center [697, 92] width 59 height 11
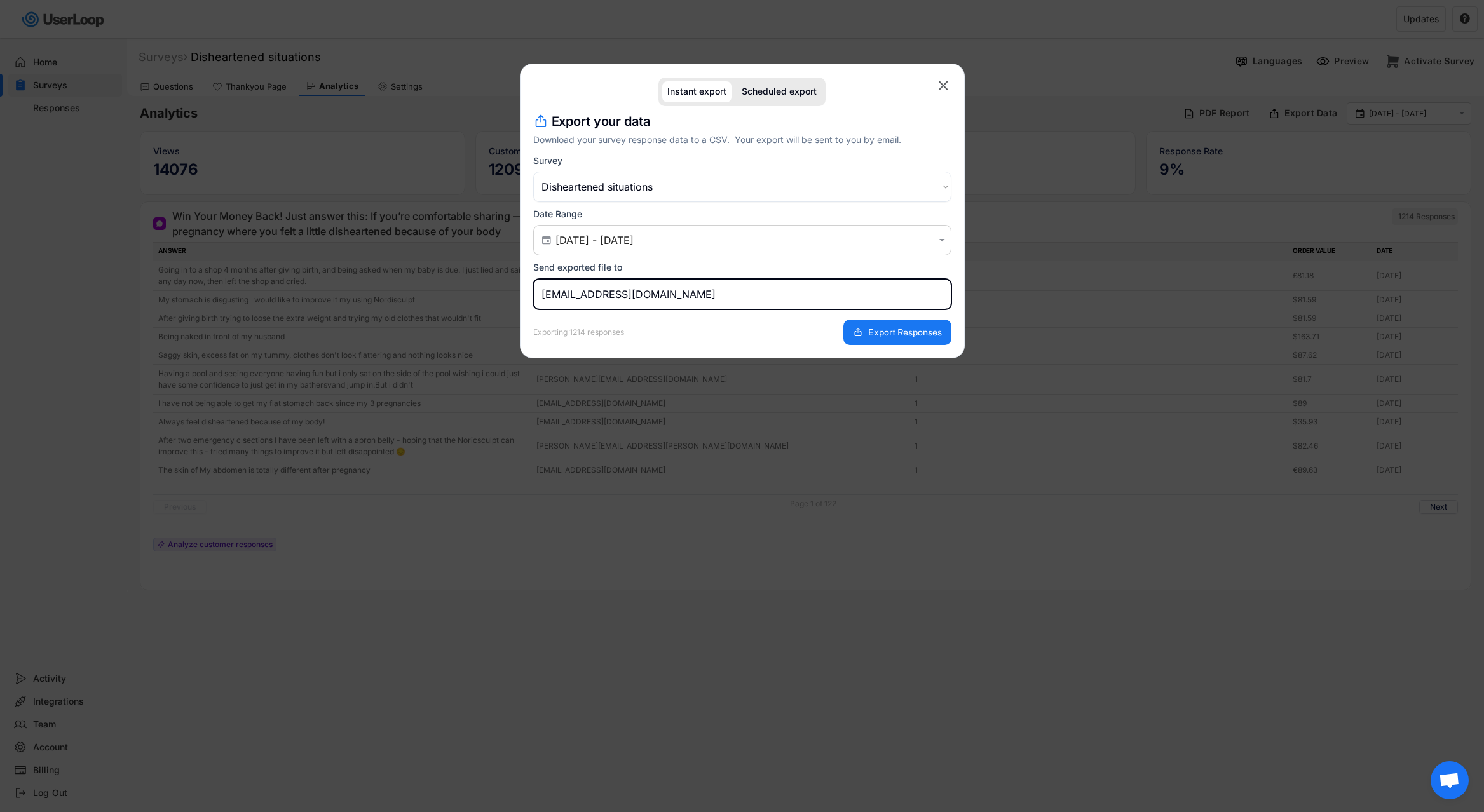
drag, startPoint x: 707, startPoint y: 295, endPoint x: 513, endPoint y: 295, distance: 194.0
click at [513, 295] on body "Welcome, [PERSON_NAME]  Last 30 days SURVEYS 4 RESPONSES 650 Your surveys Chec…" at bounding box center [742, 406] width 1484 height 812
click at [865, 333] on button "Export Responses" at bounding box center [897, 332] width 108 height 25
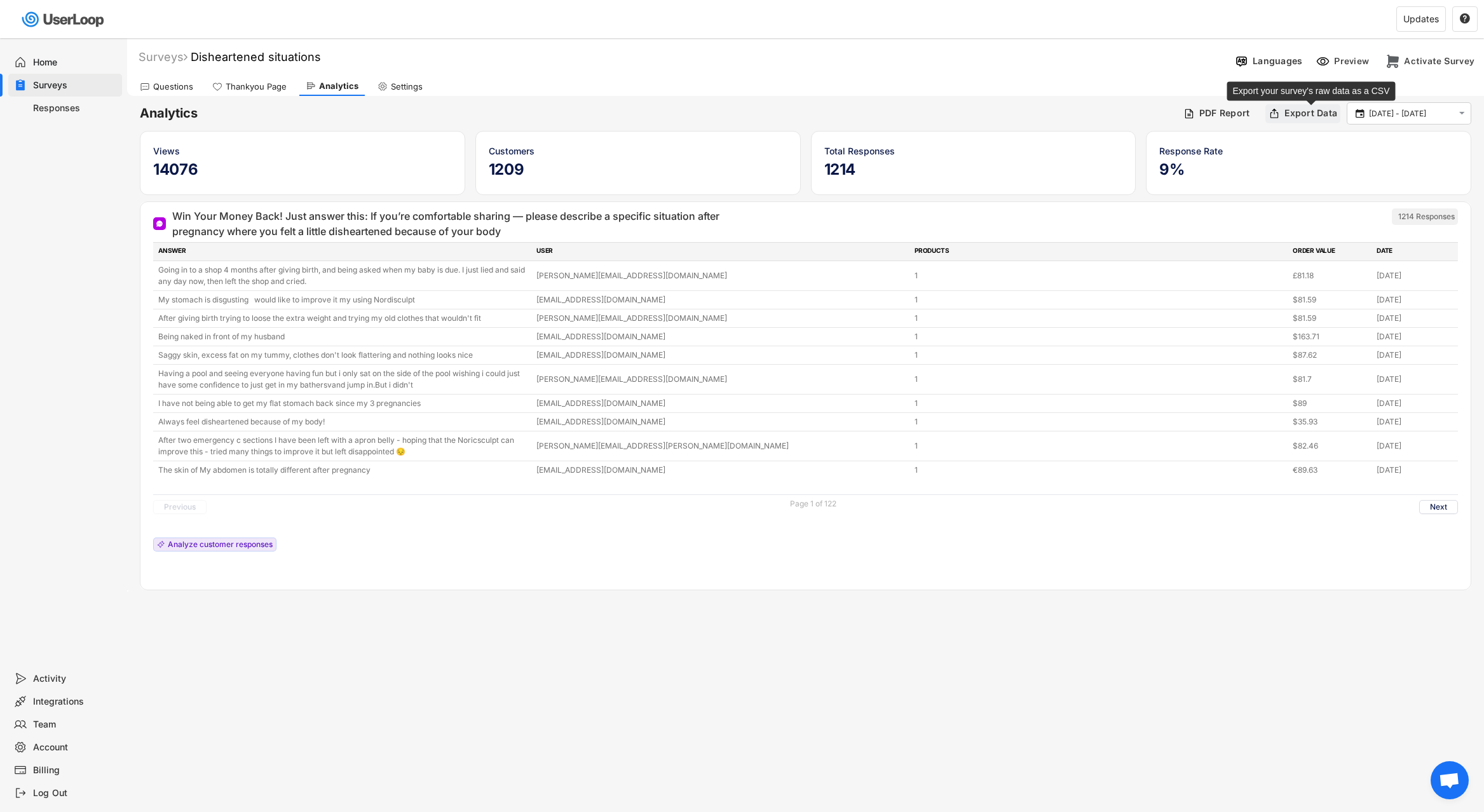
click at [1310, 114] on div "Export Data" at bounding box center [1311, 113] width 53 height 12
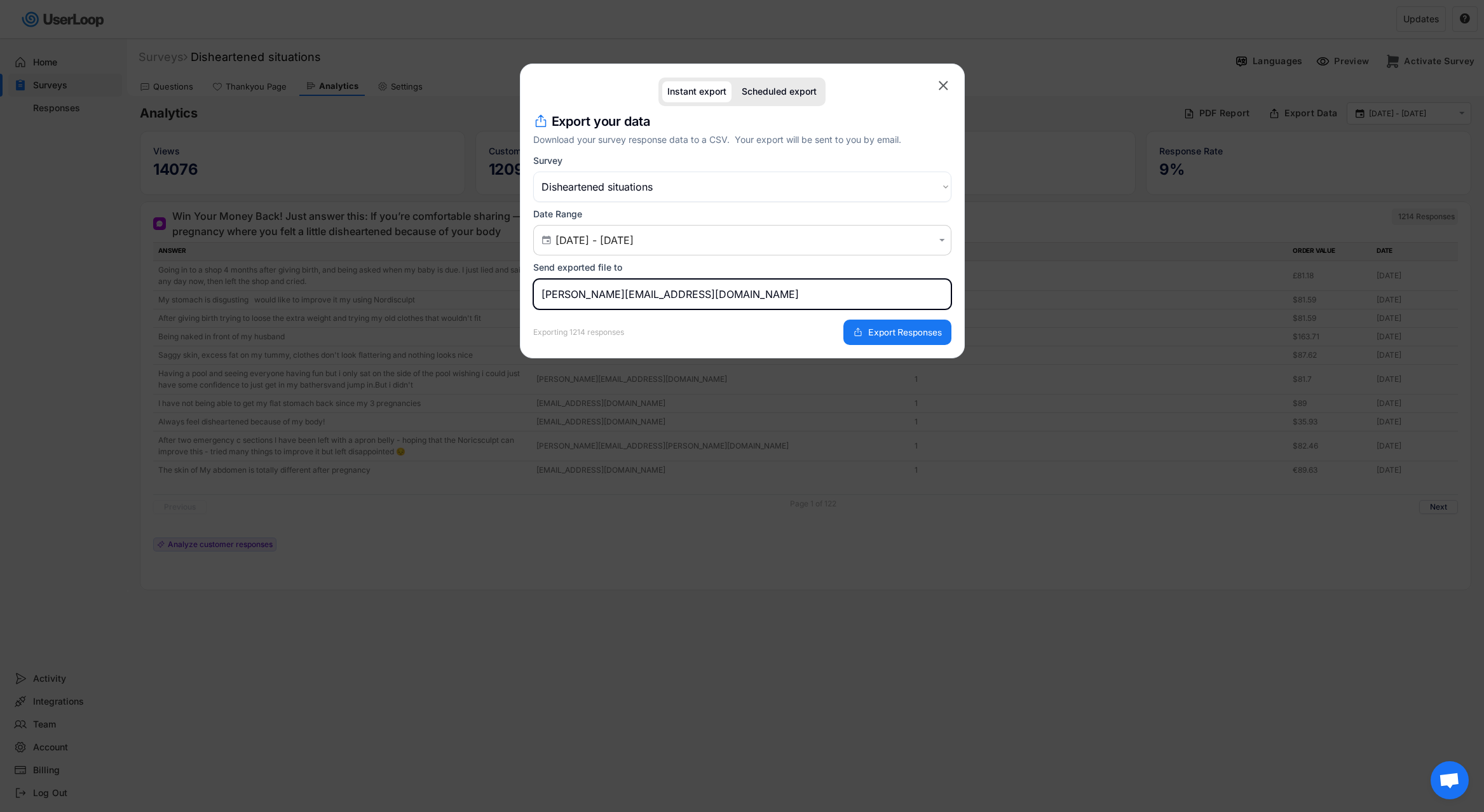
drag, startPoint x: 569, startPoint y: 293, endPoint x: 483, endPoint y: 293, distance: 86.0
click at [484, 293] on body "Welcome, [PERSON_NAME]  Last 30 days SURVEYS 4 RESPONSES 650 Your surveys Chec…" at bounding box center [742, 406] width 1484 height 812
type input "[EMAIL_ADDRESS][DOMAIN_NAME]"
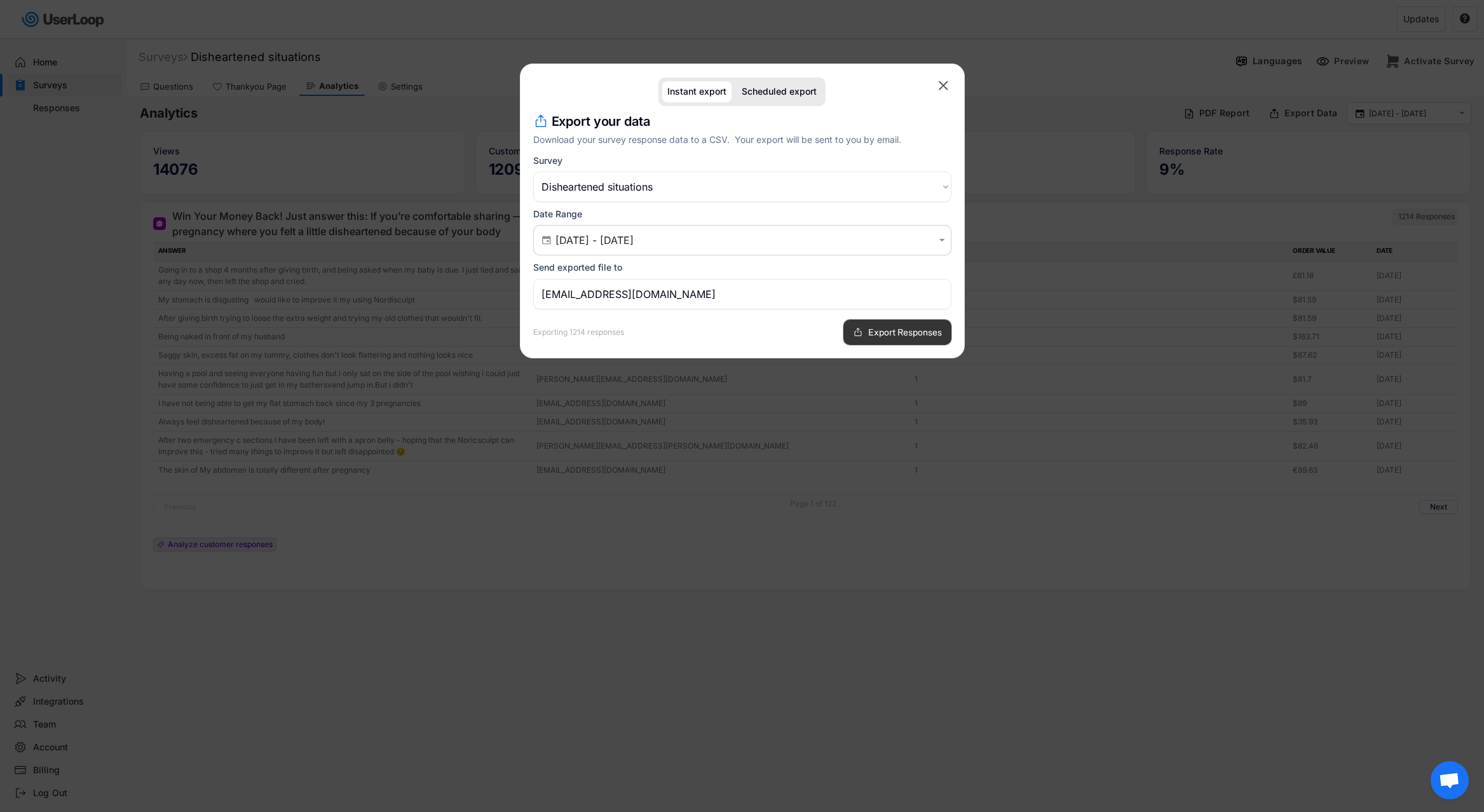
click at [884, 328] on span "Export Responses" at bounding box center [905, 332] width 74 height 9
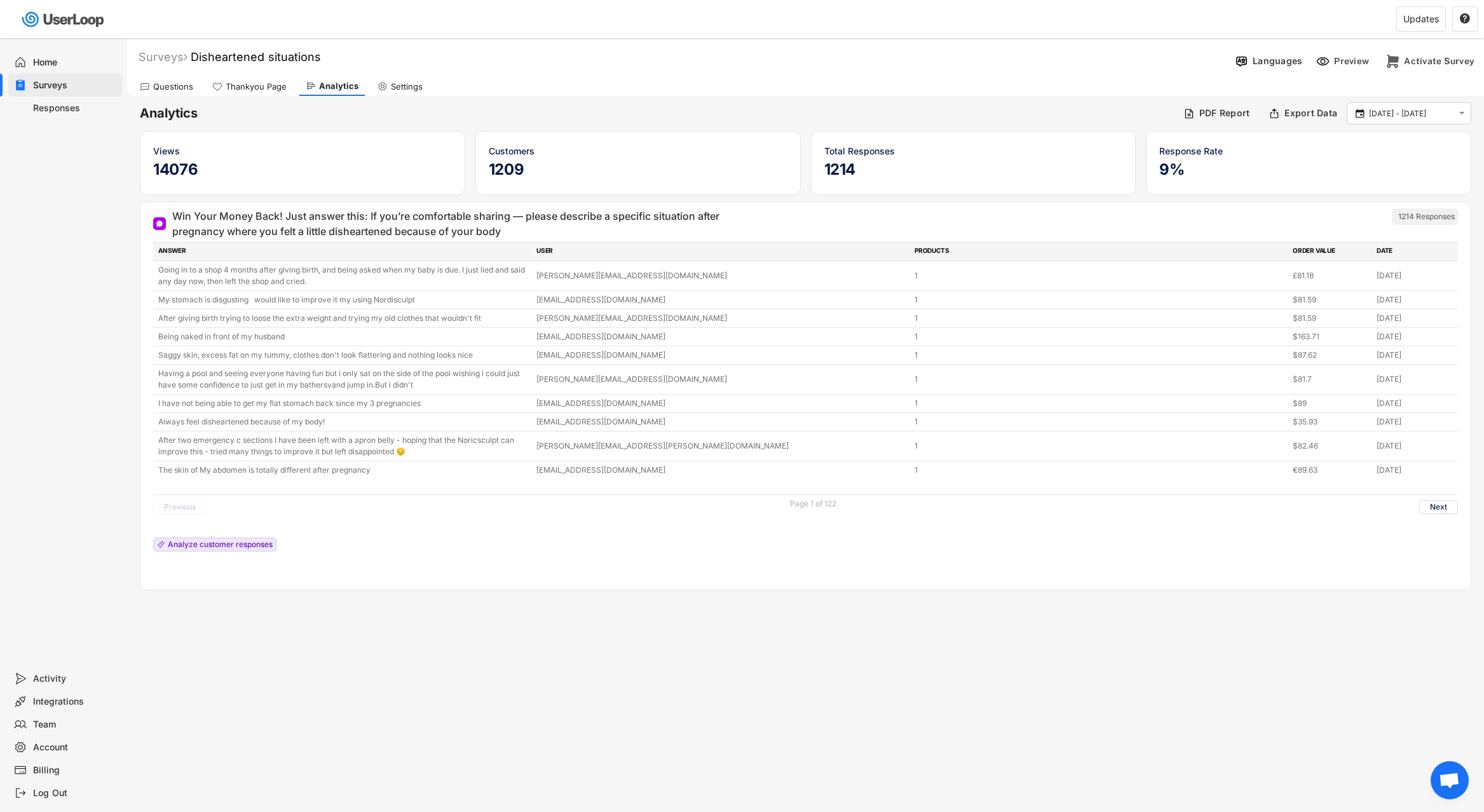
click at [131, 454] on div "Analytics PDF Report Export Data  [DATE] - [DATE]  Views 14076 Customers 1209…" at bounding box center [806, 344] width 1357 height 496
click at [84, 56] on div "Home" at bounding box center [75, 62] width 84 height 12
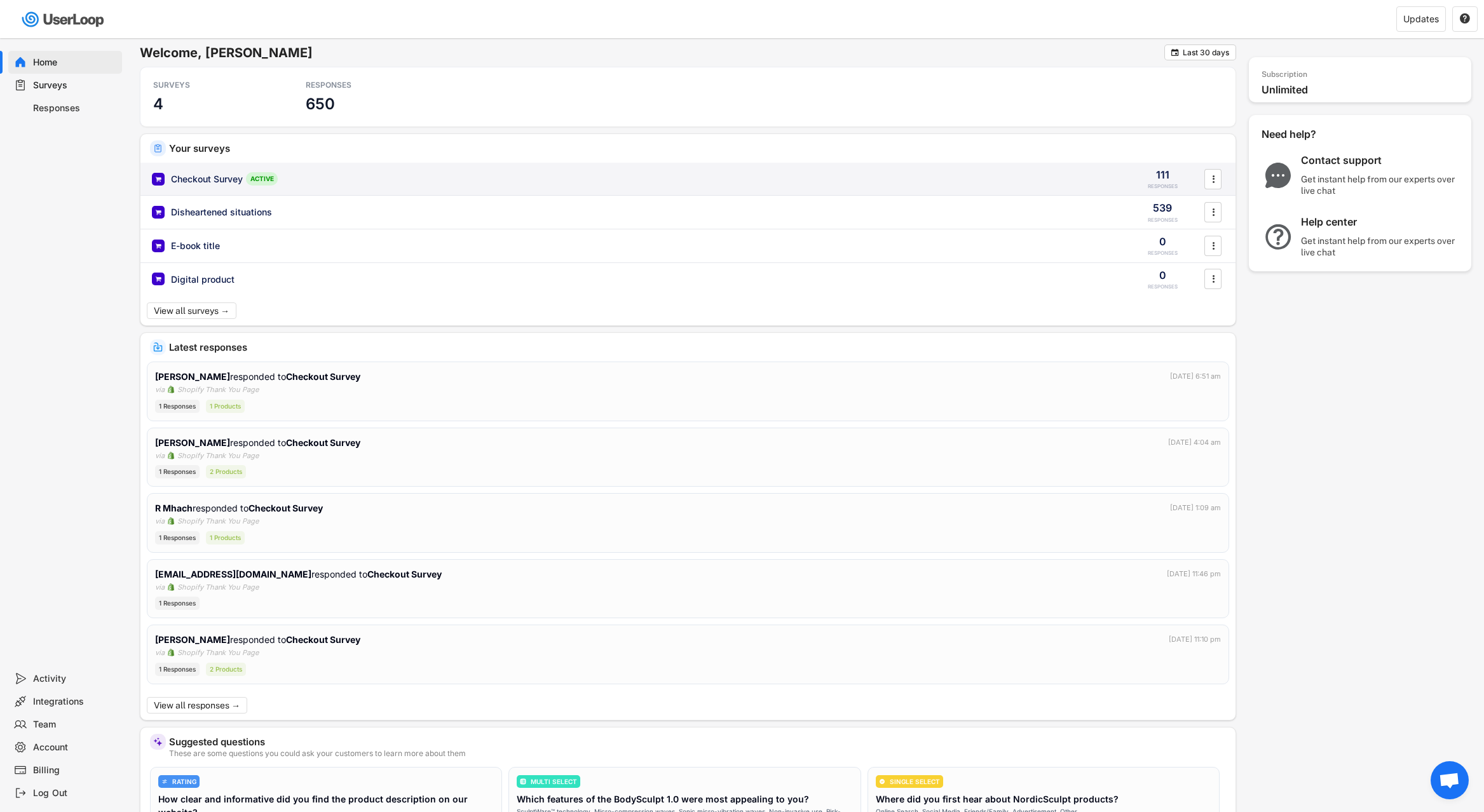
click at [464, 189] on div "Checkout Survey ACTIVE 111 RESPONSES " at bounding box center [687, 179] width 1095 height 33
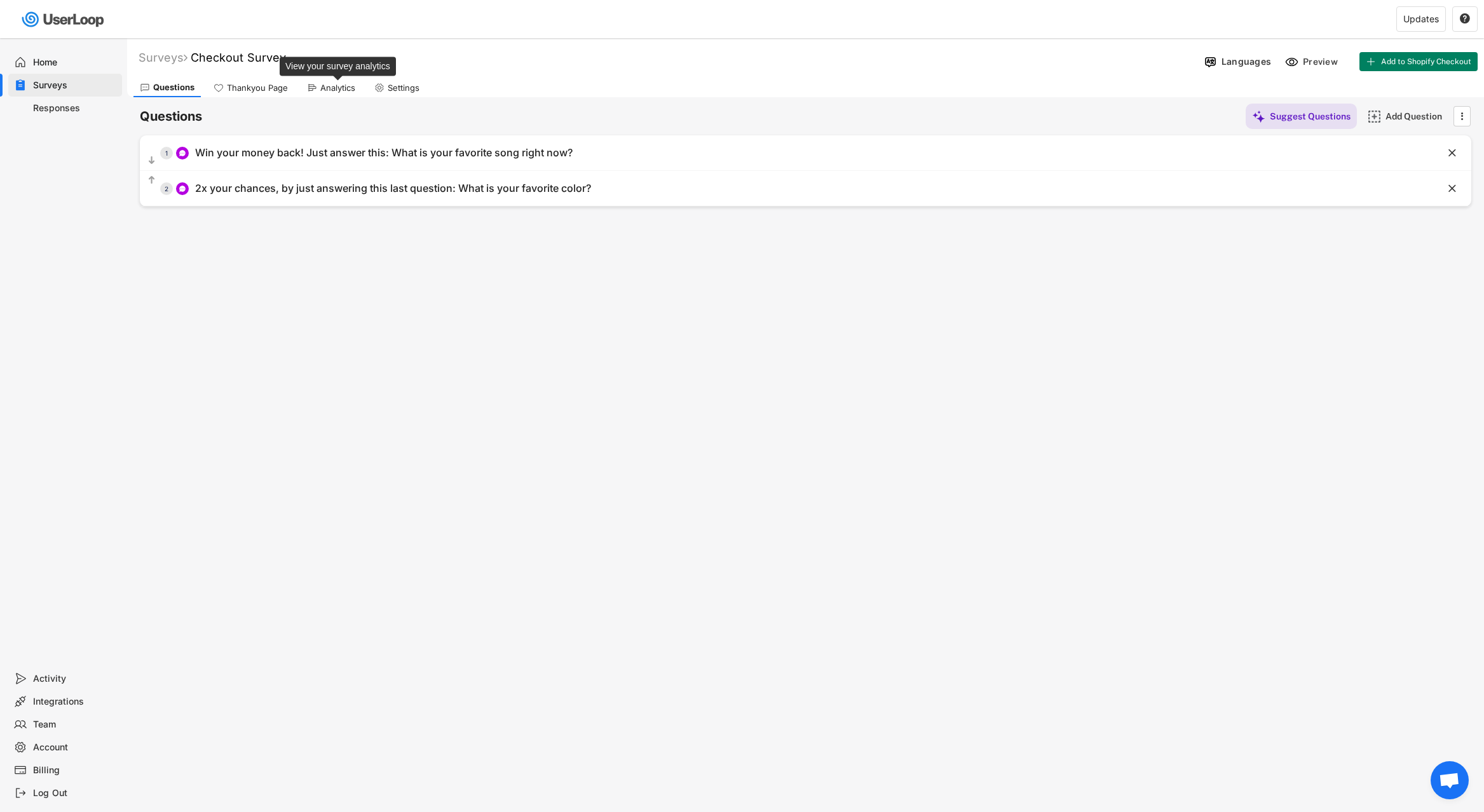
click at [340, 85] on div "Analytics" at bounding box center [337, 87] width 35 height 11
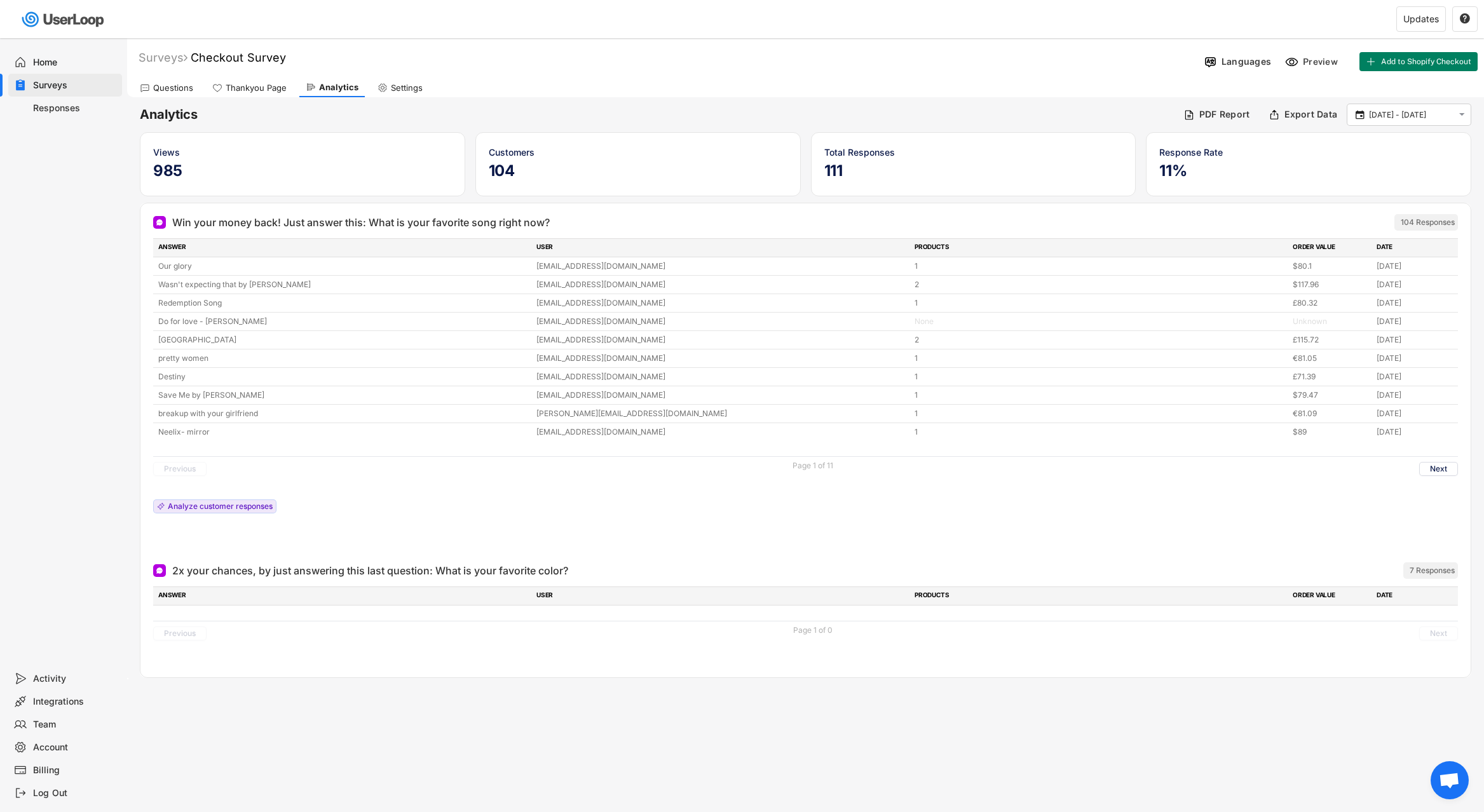
click at [165, 82] on div "Questions" at bounding box center [173, 87] width 40 height 11
